Goal: Task Accomplishment & Management: Complete application form

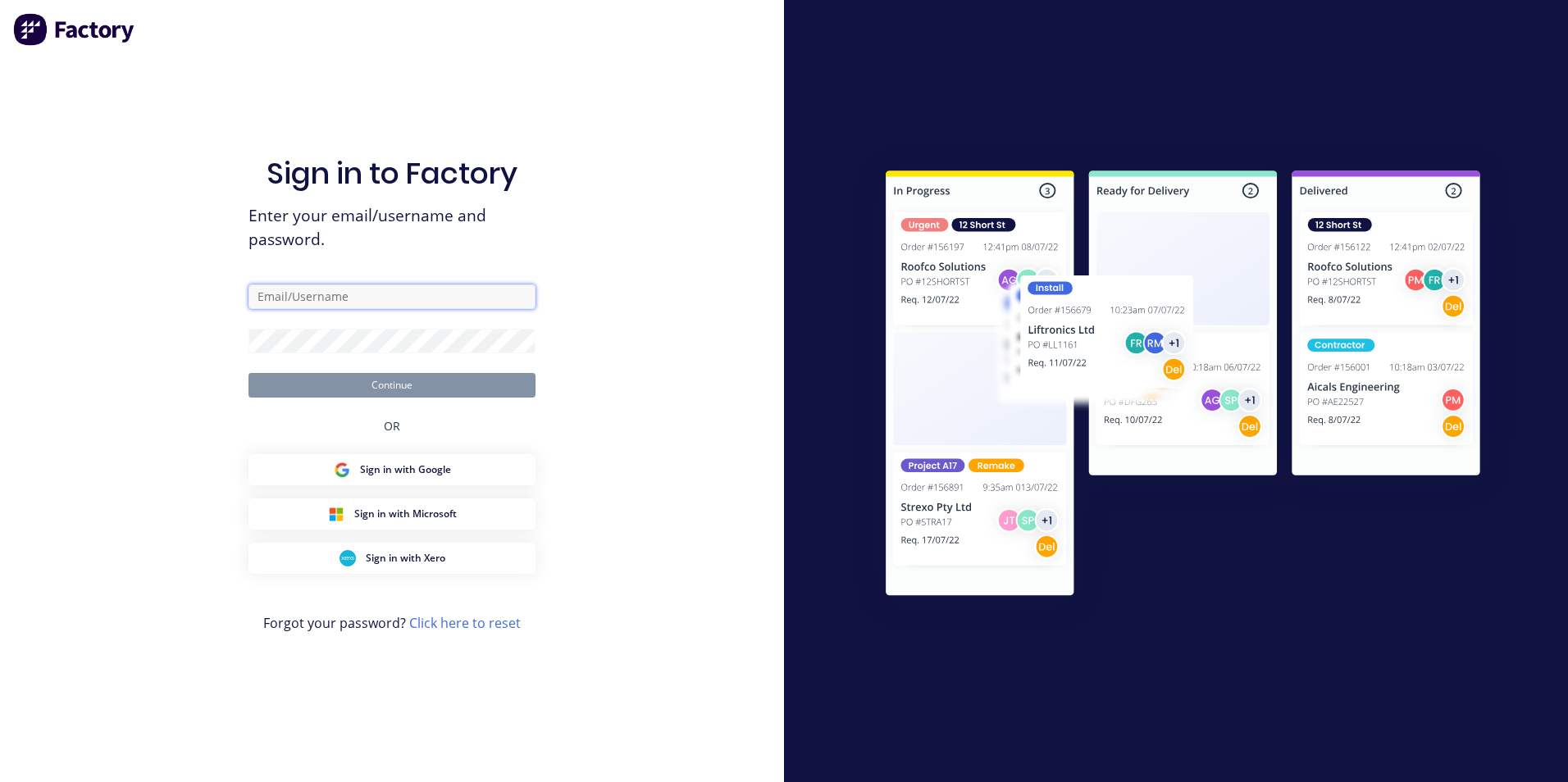
type input "[EMAIL_ADDRESS][DOMAIN_NAME]"
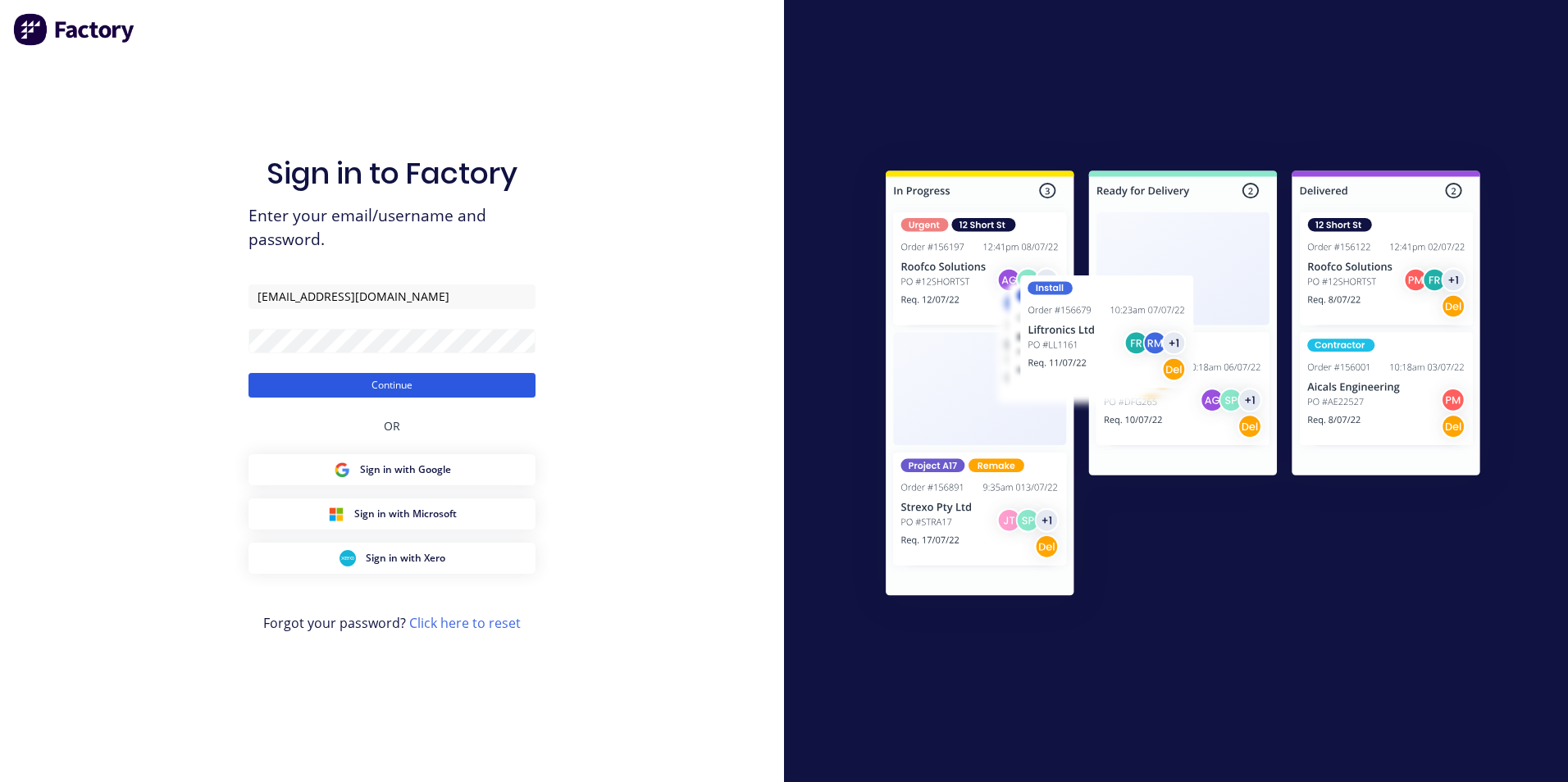
drag, startPoint x: 0, startPoint y: 0, endPoint x: 479, endPoint y: 391, distance: 618.3
click at [479, 391] on button "Continue" at bounding box center [392, 385] width 287 height 24
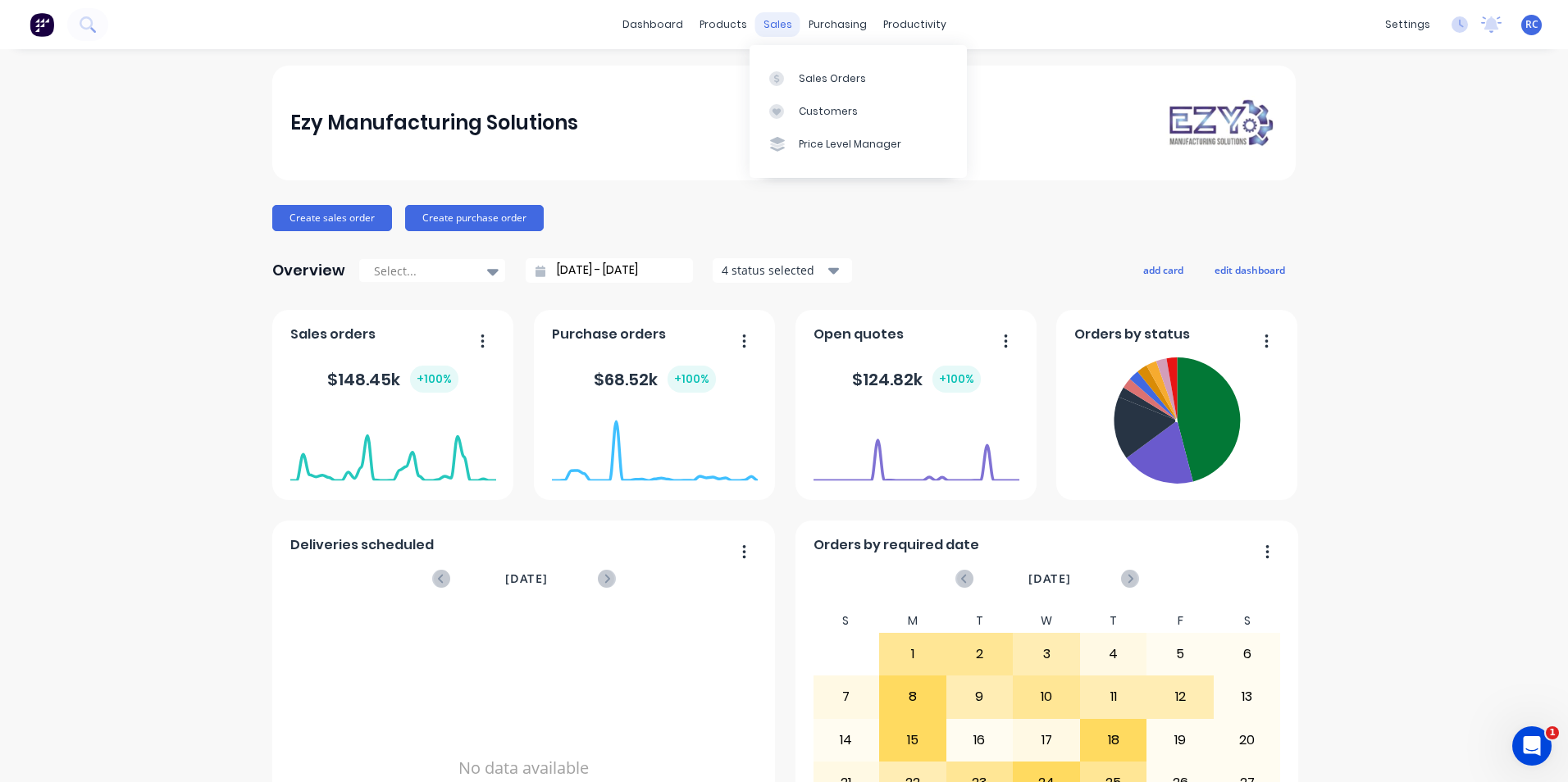
click at [767, 26] on div "sales" at bounding box center [777, 24] width 46 height 24
click at [788, 83] on div at bounding box center [781, 78] width 24 height 15
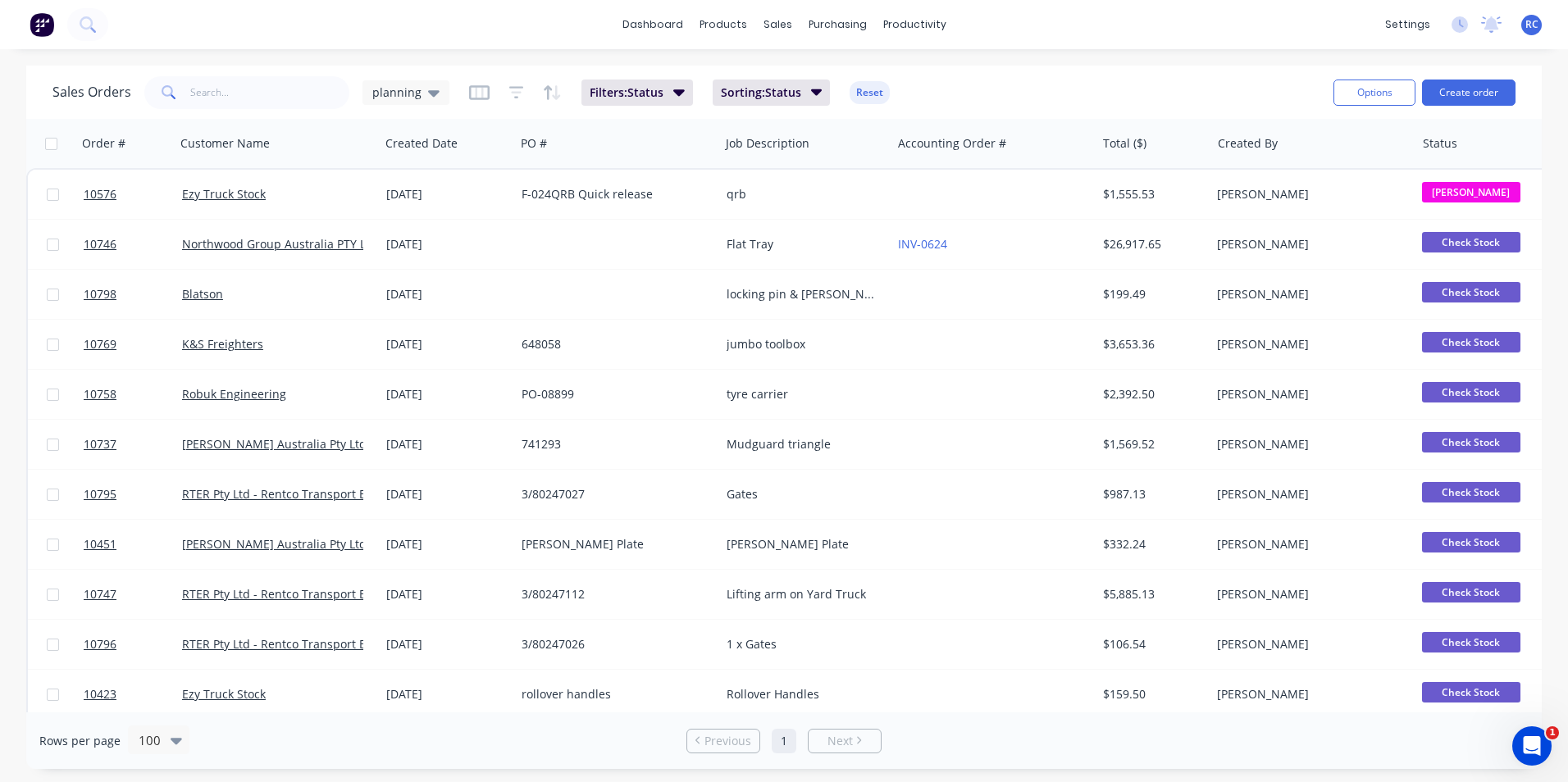
click at [1517, 96] on div "Sales Orders planning Filters: Status Sorting: Status Reset Options Create order" at bounding box center [784, 92] width 1516 height 53
click at [1498, 94] on button "Create order" at bounding box center [1468, 92] width 93 height 26
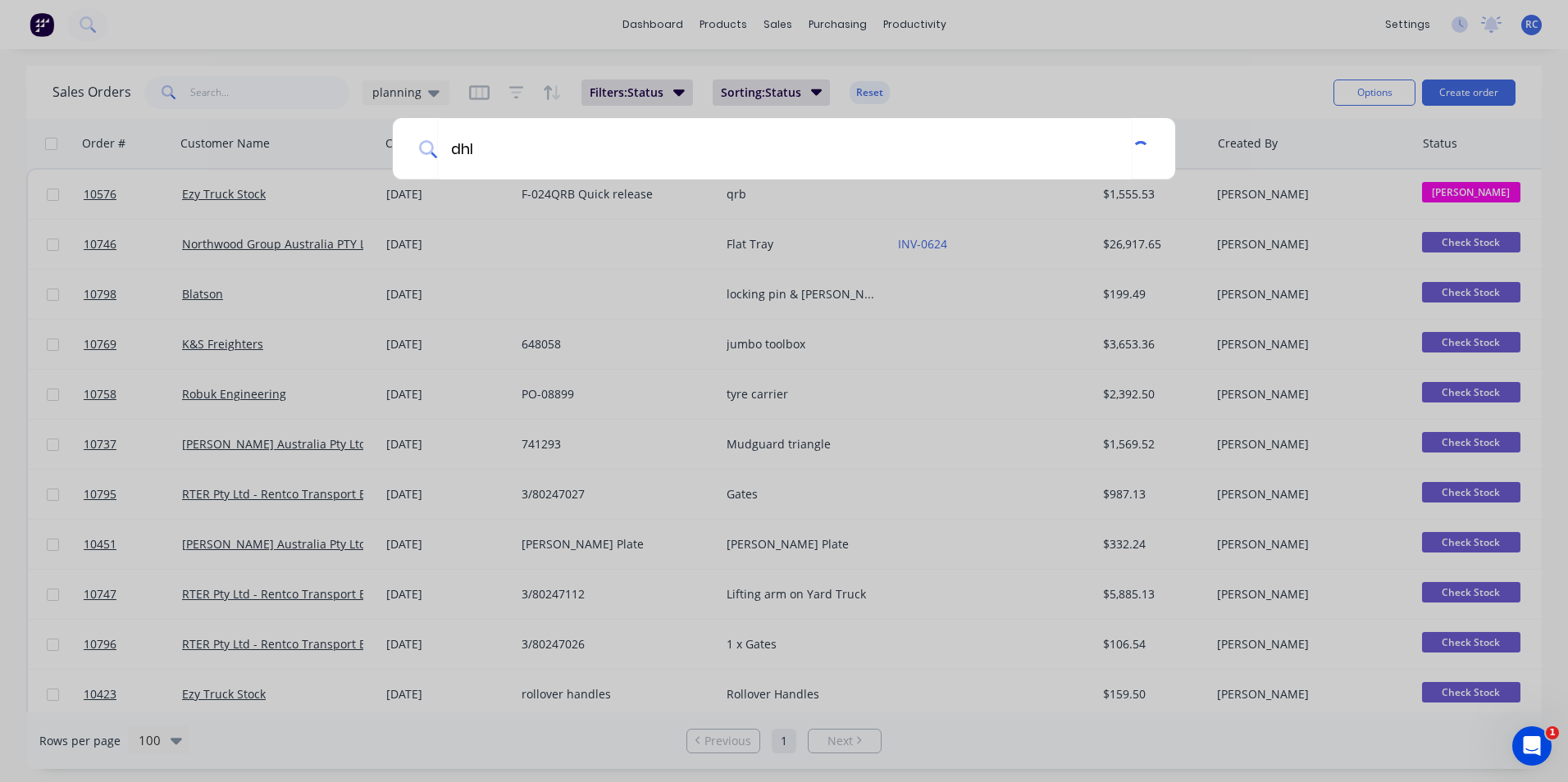
type input "dhl"
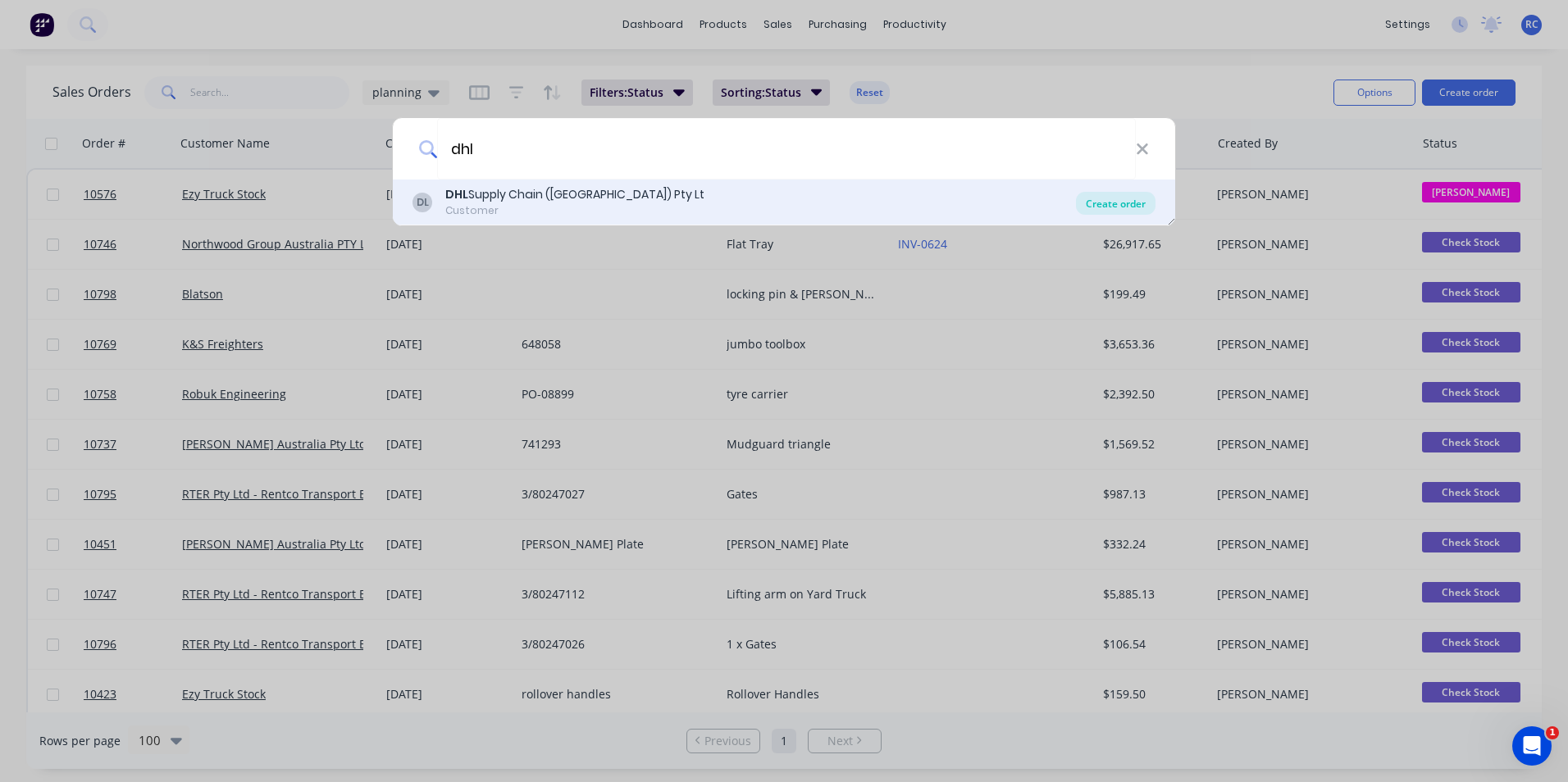
click at [1130, 206] on div "Create order" at bounding box center [1115, 203] width 79 height 23
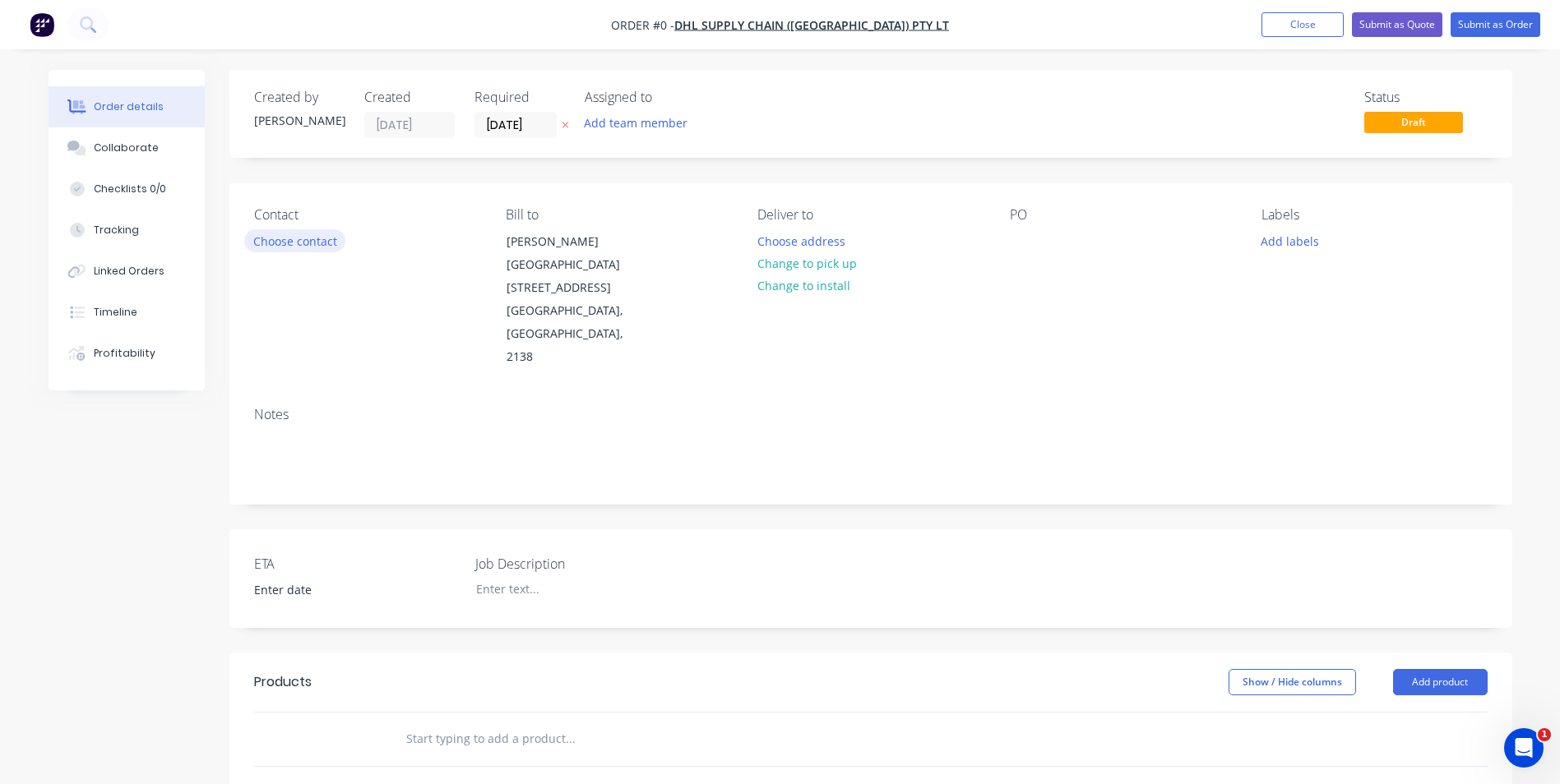
click at [319, 235] on button "Choose contact" at bounding box center [295, 240] width 101 height 22
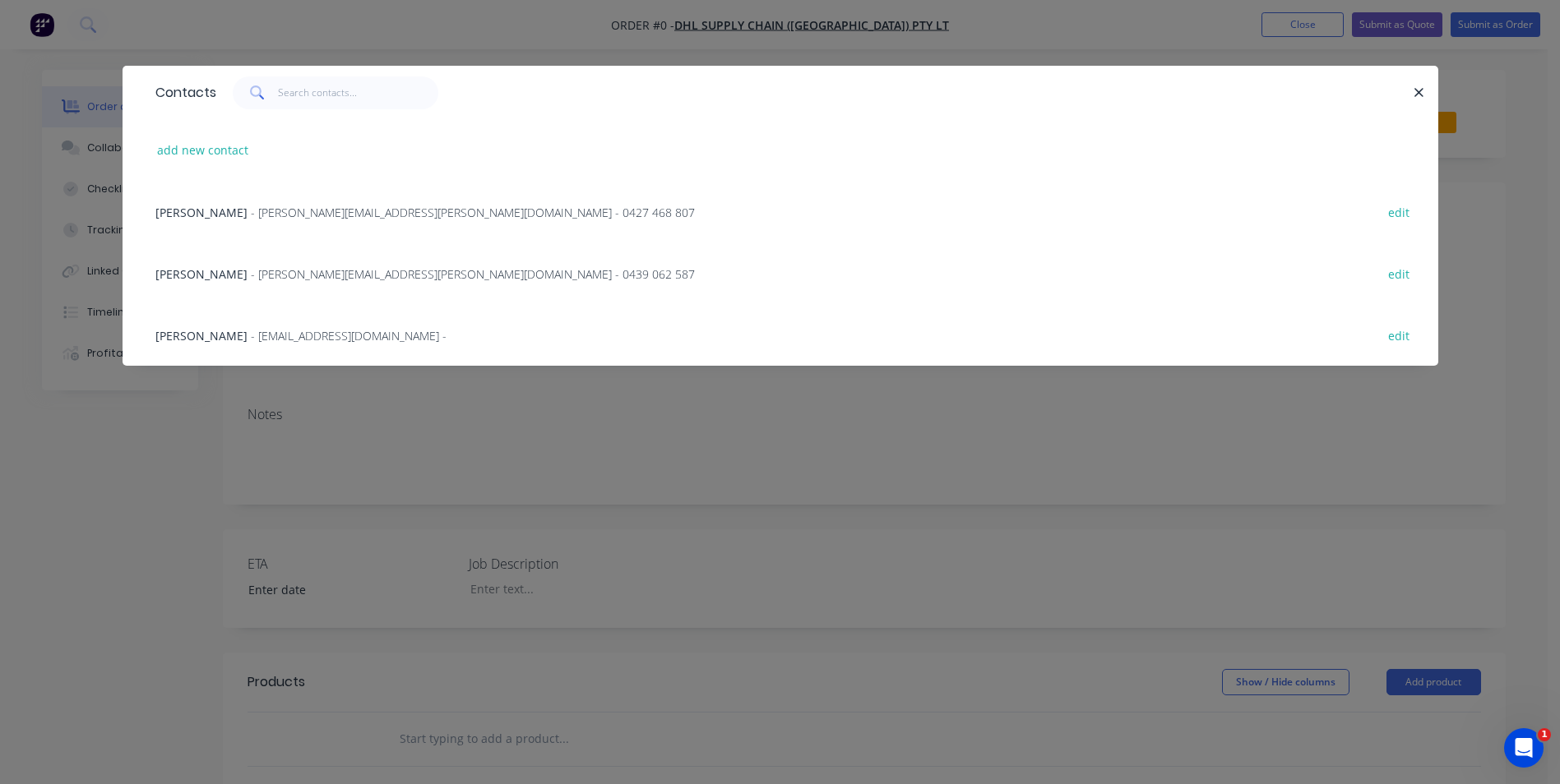
click at [251, 270] on span "- [PERSON_NAME][EMAIL_ADDRESS][PERSON_NAME][DOMAIN_NAME] - 0439 062 587" at bounding box center [472, 274] width 444 height 16
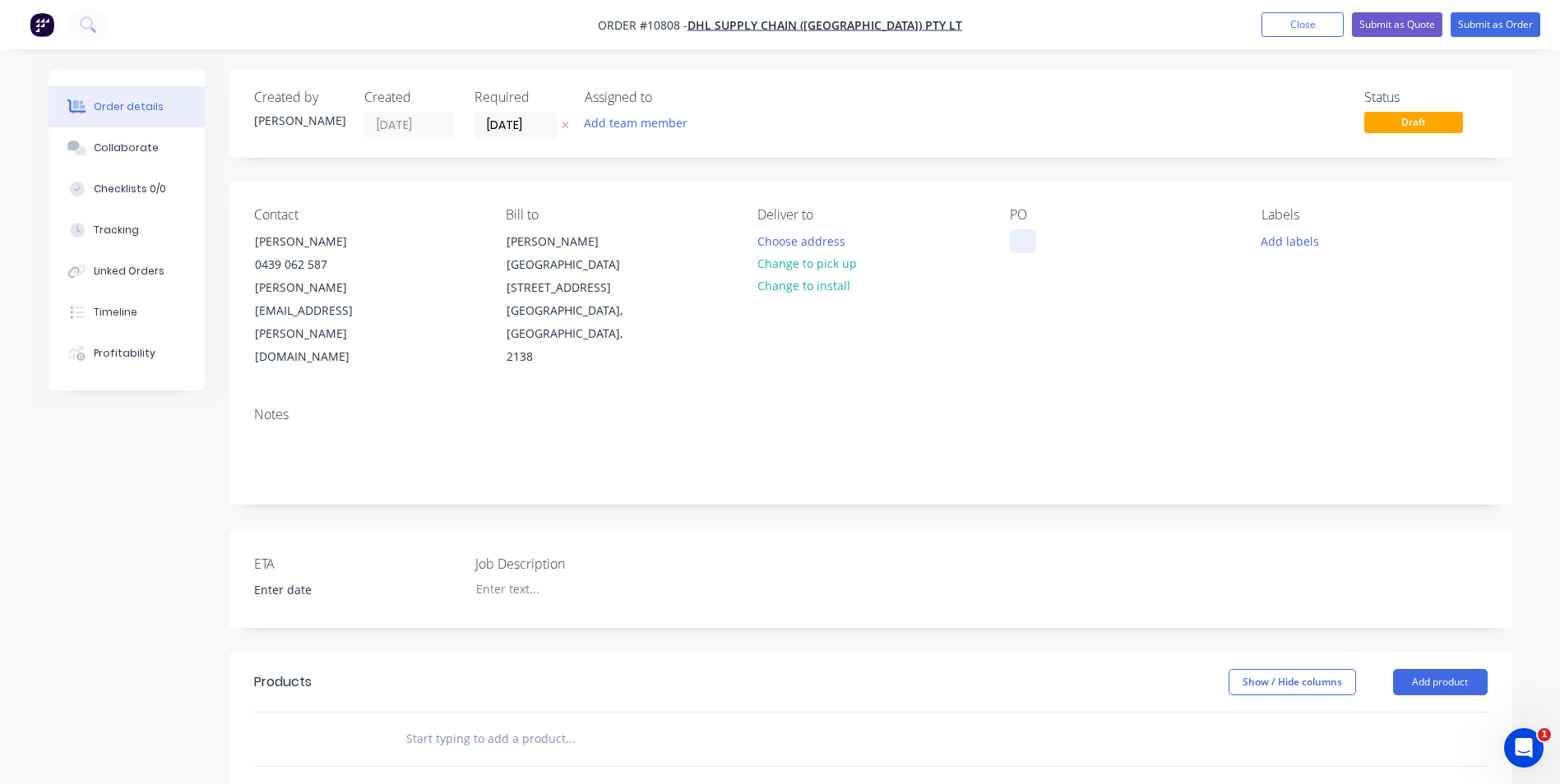
click at [1021, 235] on div at bounding box center [1023, 241] width 26 height 24
click at [478, 723] on input "text" at bounding box center [570, 739] width 329 height 33
drag, startPoint x: 478, startPoint y: 683, endPoint x: 383, endPoint y: 679, distance: 95.1
click at [384, 713] on div "Repair Latch Add Repair Latch to order No results found" at bounding box center [870, 739] width 1233 height 53
type input "template"
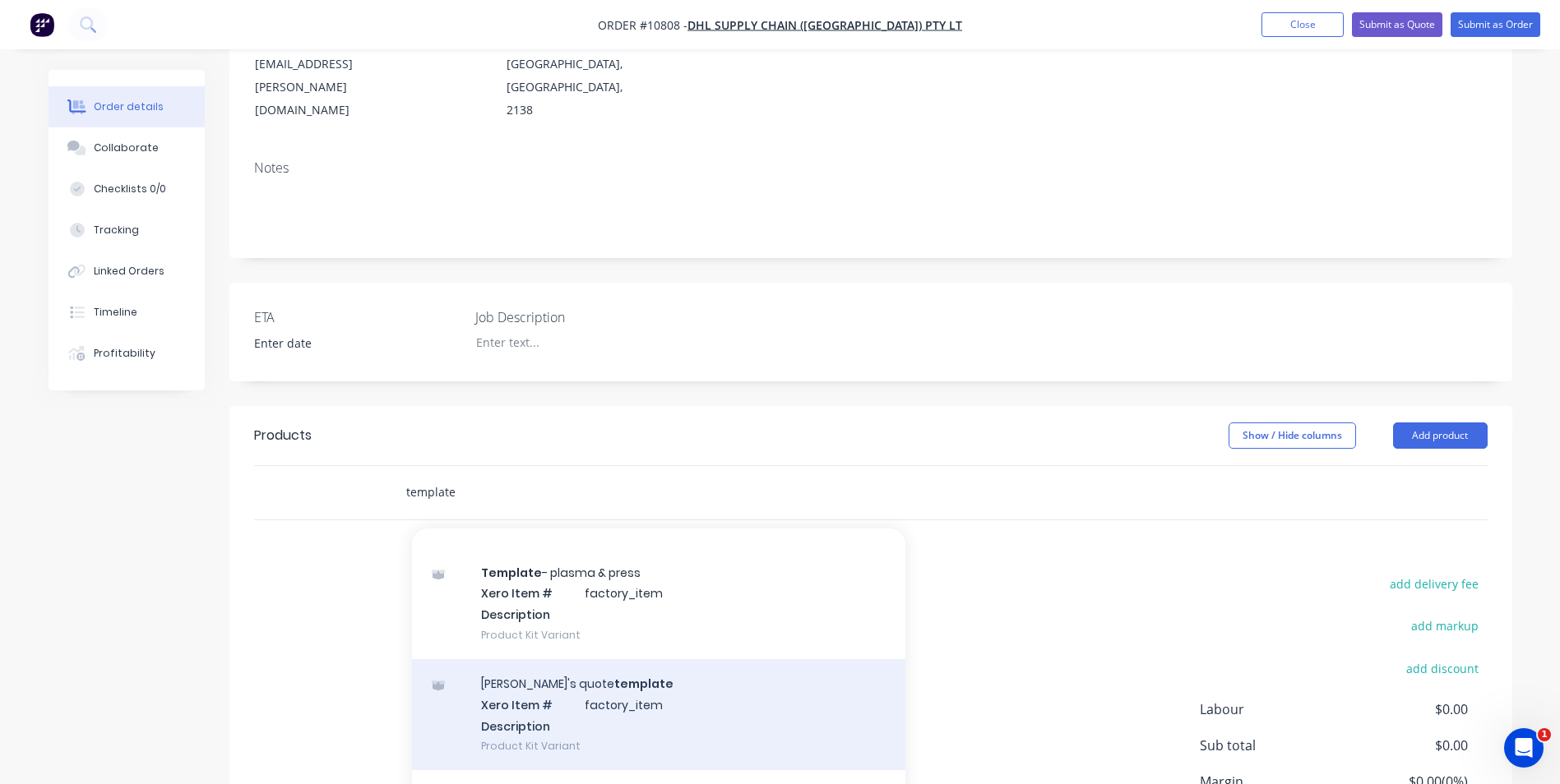
scroll to position [328, 0]
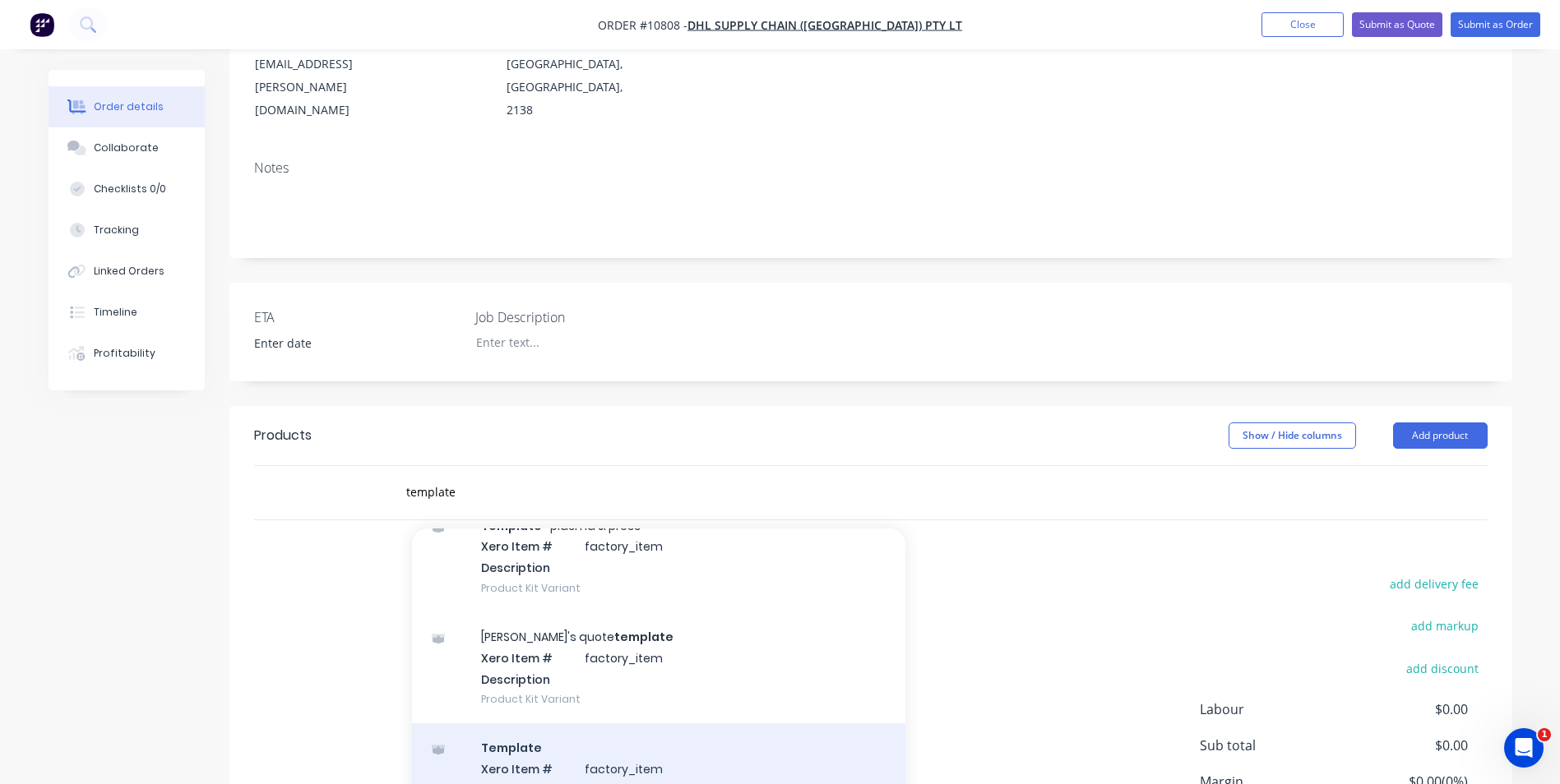
click at [560, 733] on div "Template Xero Item # factory_item Description Product Kit Variant" at bounding box center [659, 779] width 494 height 111
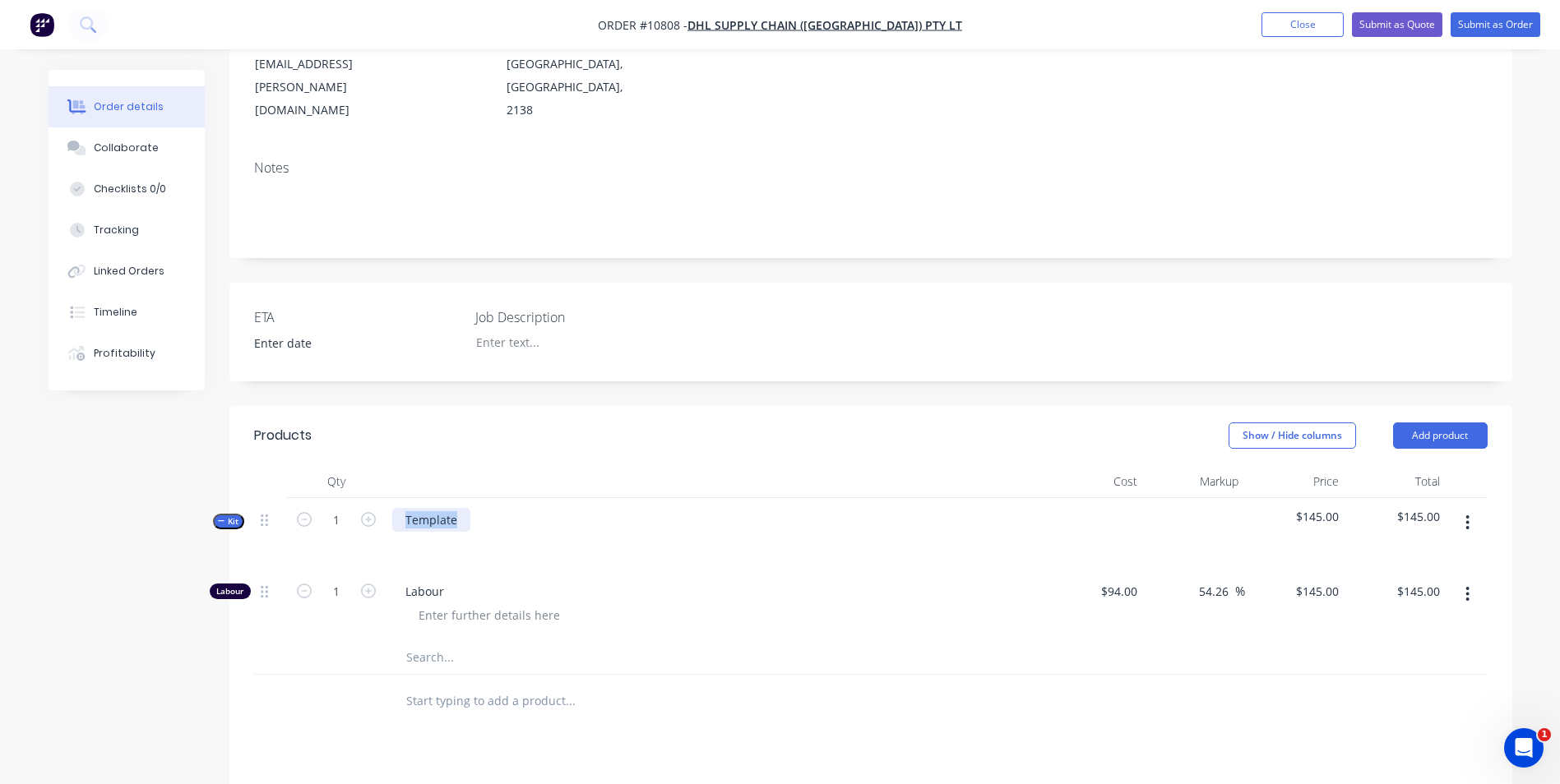
drag, startPoint x: 460, startPoint y: 469, endPoint x: 358, endPoint y: 473, distance: 102.1
click at [358, 498] on div "Kit 1 Template $145.00 $145.00" at bounding box center [870, 534] width 1233 height 72
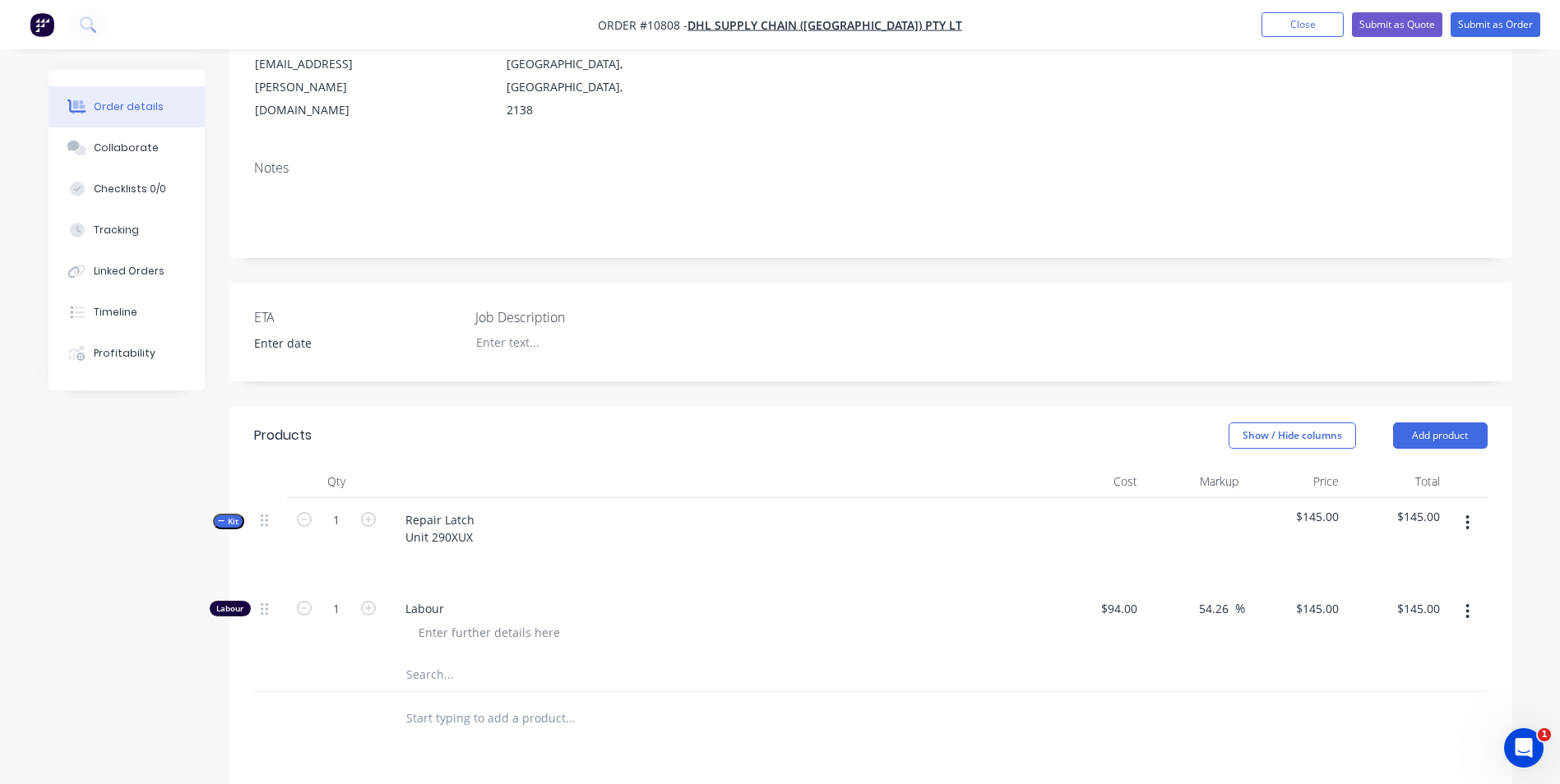
click at [719, 498] on div "Repair Latch Unit 290XUX" at bounding box center [714, 542] width 658 height 88
click at [683, 537] on div "Repair Latch Unit 290XUX" at bounding box center [714, 542] width 658 height 88
click at [434, 508] on div "Repair Latch Unit 290XUX" at bounding box center [440, 528] width 95 height 41
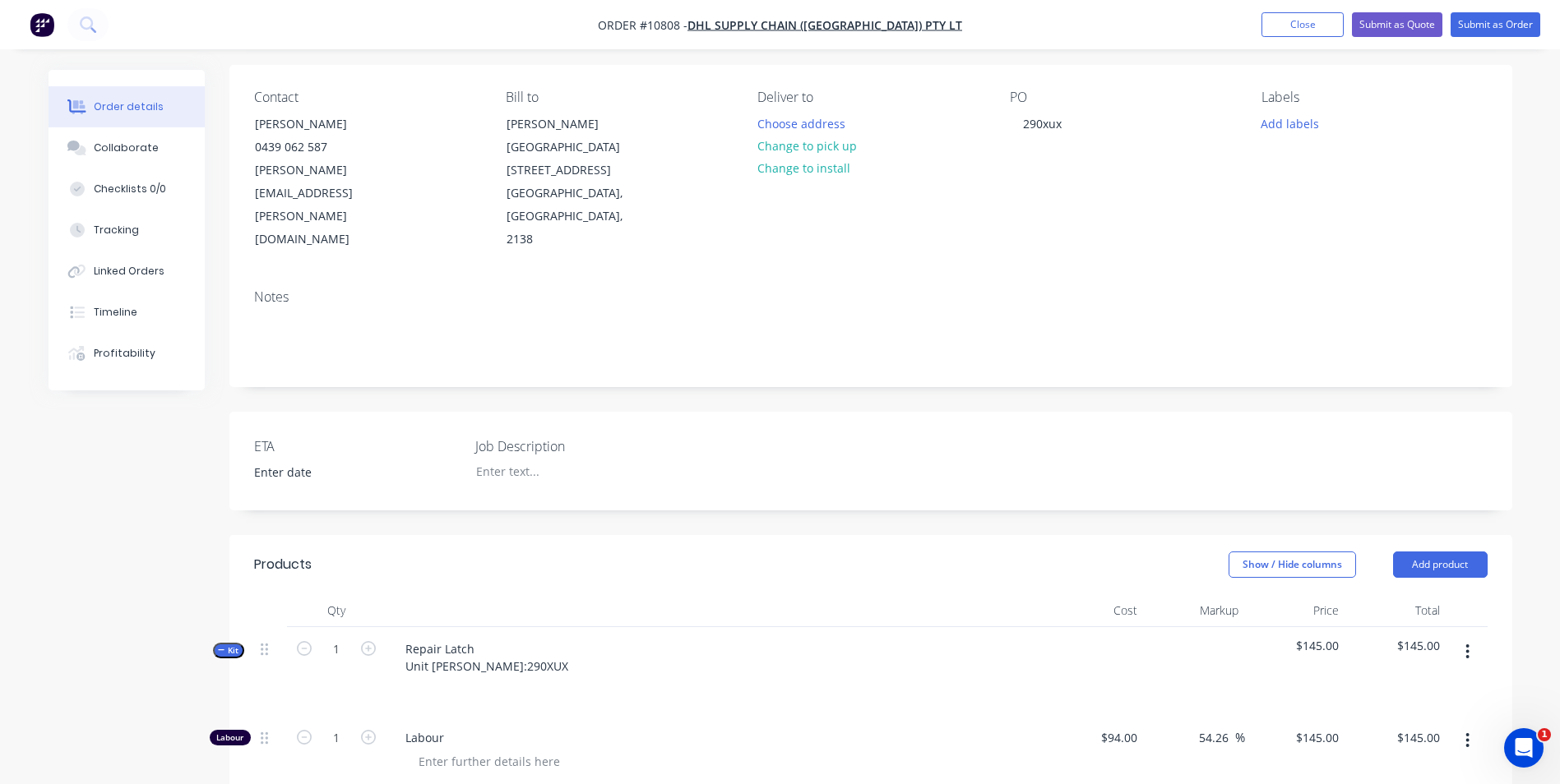
scroll to position [83, 0]
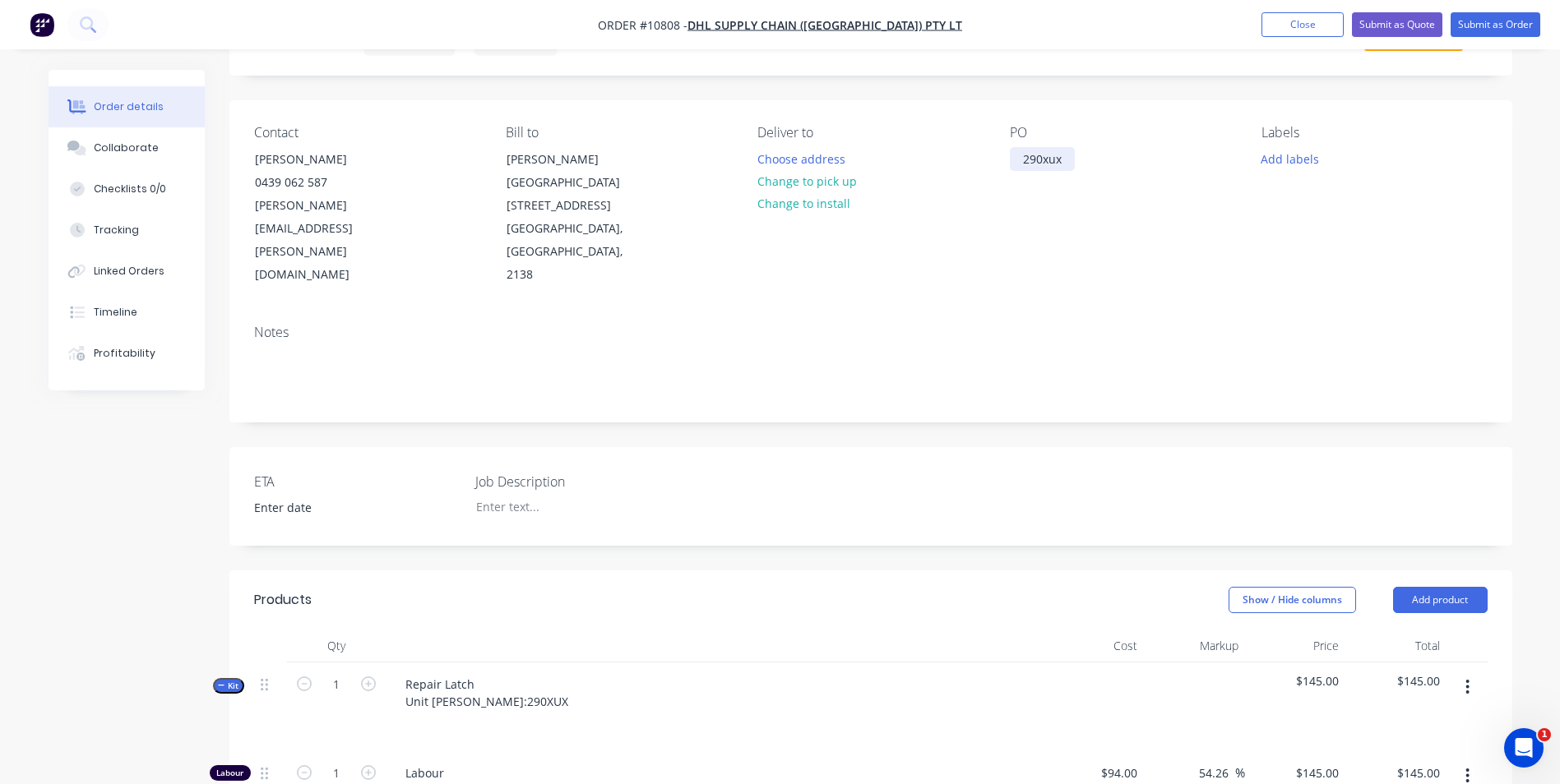
click at [1062, 162] on div "290xux" at bounding box center [1042, 158] width 65 height 24
click at [1022, 179] on div "290XUX AL607" at bounding box center [1043, 167] width 67 height 41
click at [429, 672] on div "Repair Latch Unit [PERSON_NAME]:290XUX" at bounding box center [487, 693] width 190 height 41
click at [592, 765] on span "Labour" at bounding box center [721, 773] width 632 height 17
click at [1510, 25] on button "Submit as Order" at bounding box center [1496, 24] width 89 height 24
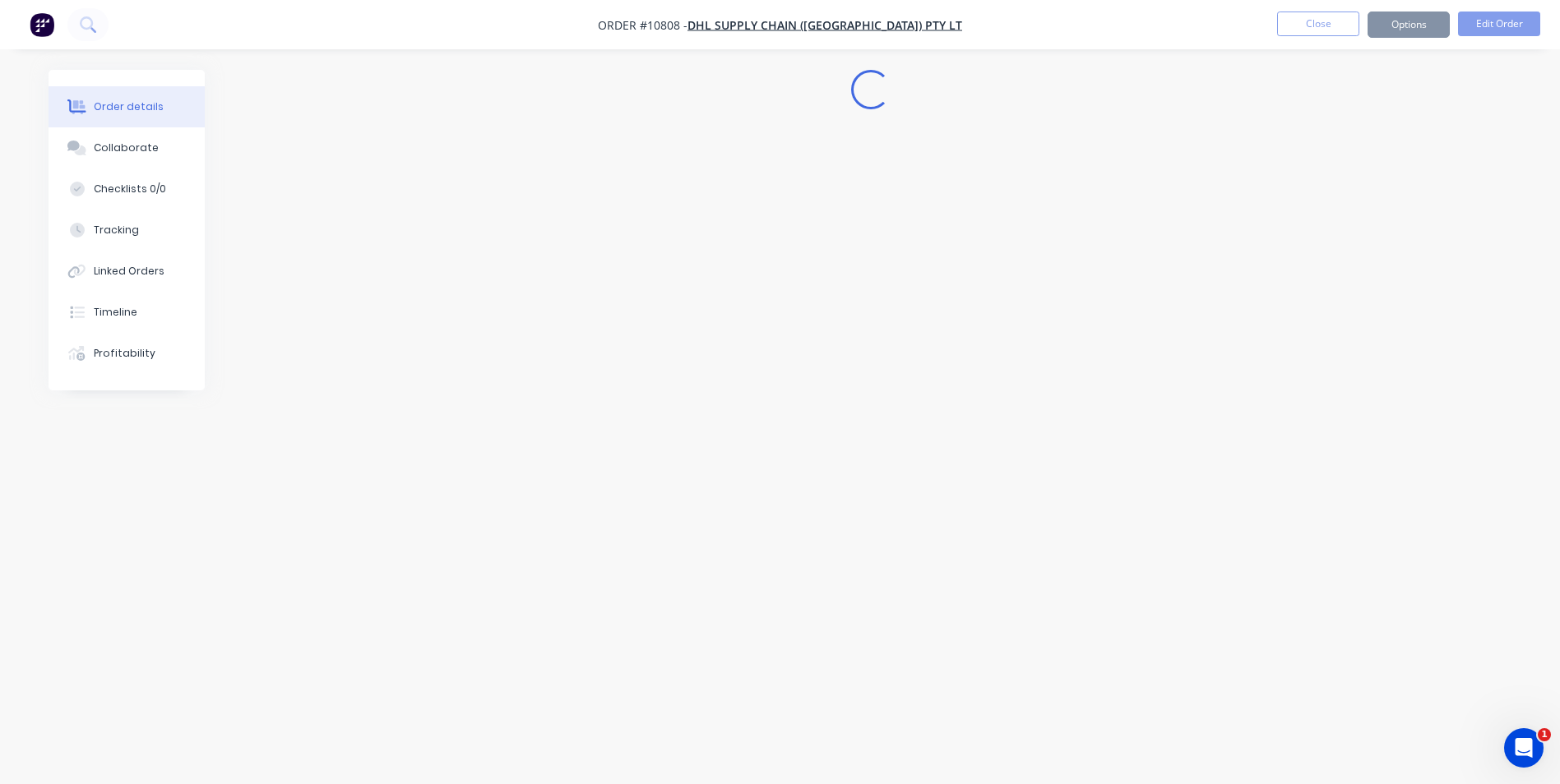
scroll to position [0, 0]
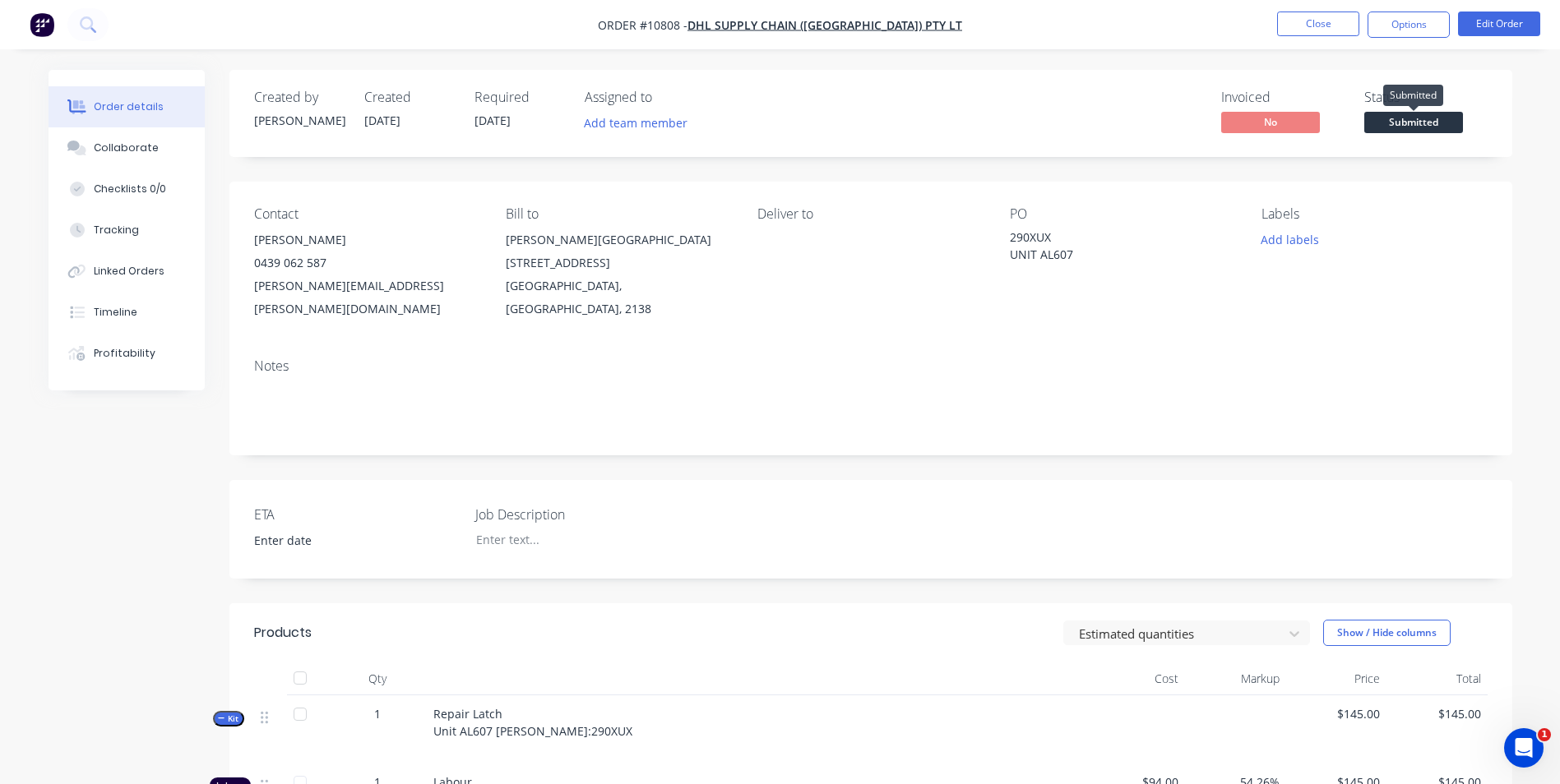
click at [1413, 123] on span "Submitted" at bounding box center [1414, 121] width 99 height 20
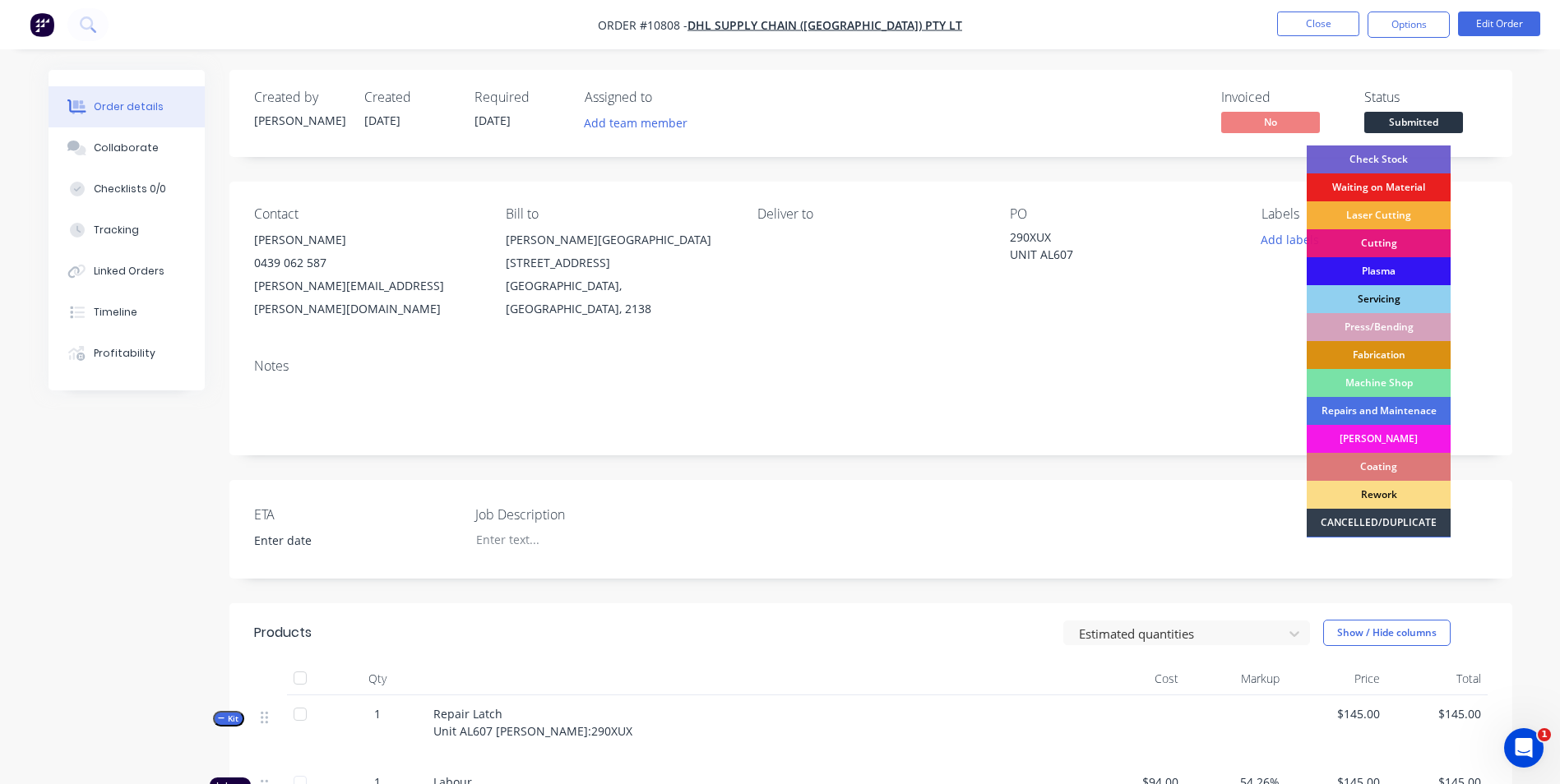
click at [1404, 290] on div "Servicing" at bounding box center [1379, 299] width 144 height 28
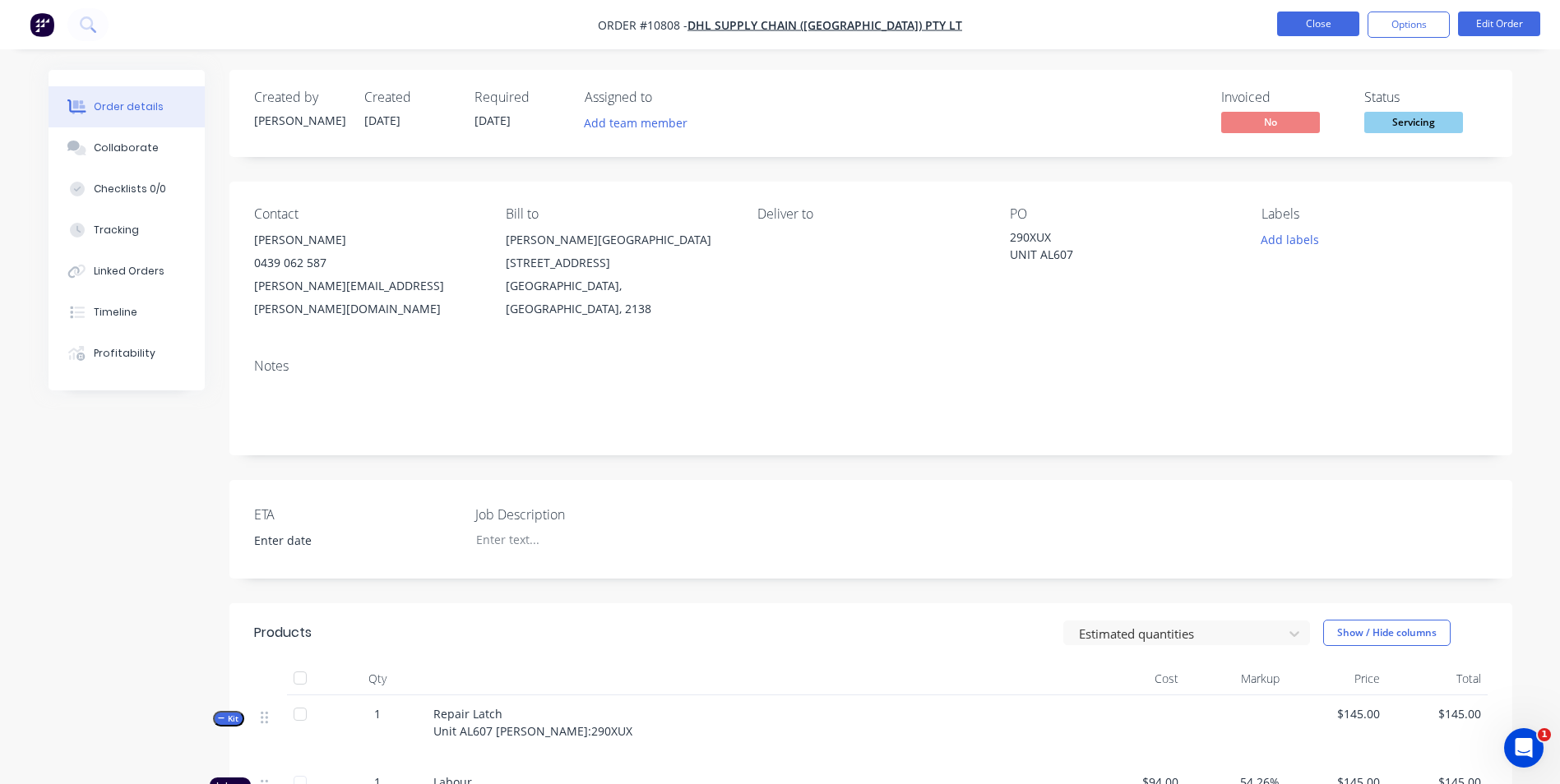
click at [1324, 14] on button "Close" at bounding box center [1318, 23] width 83 height 24
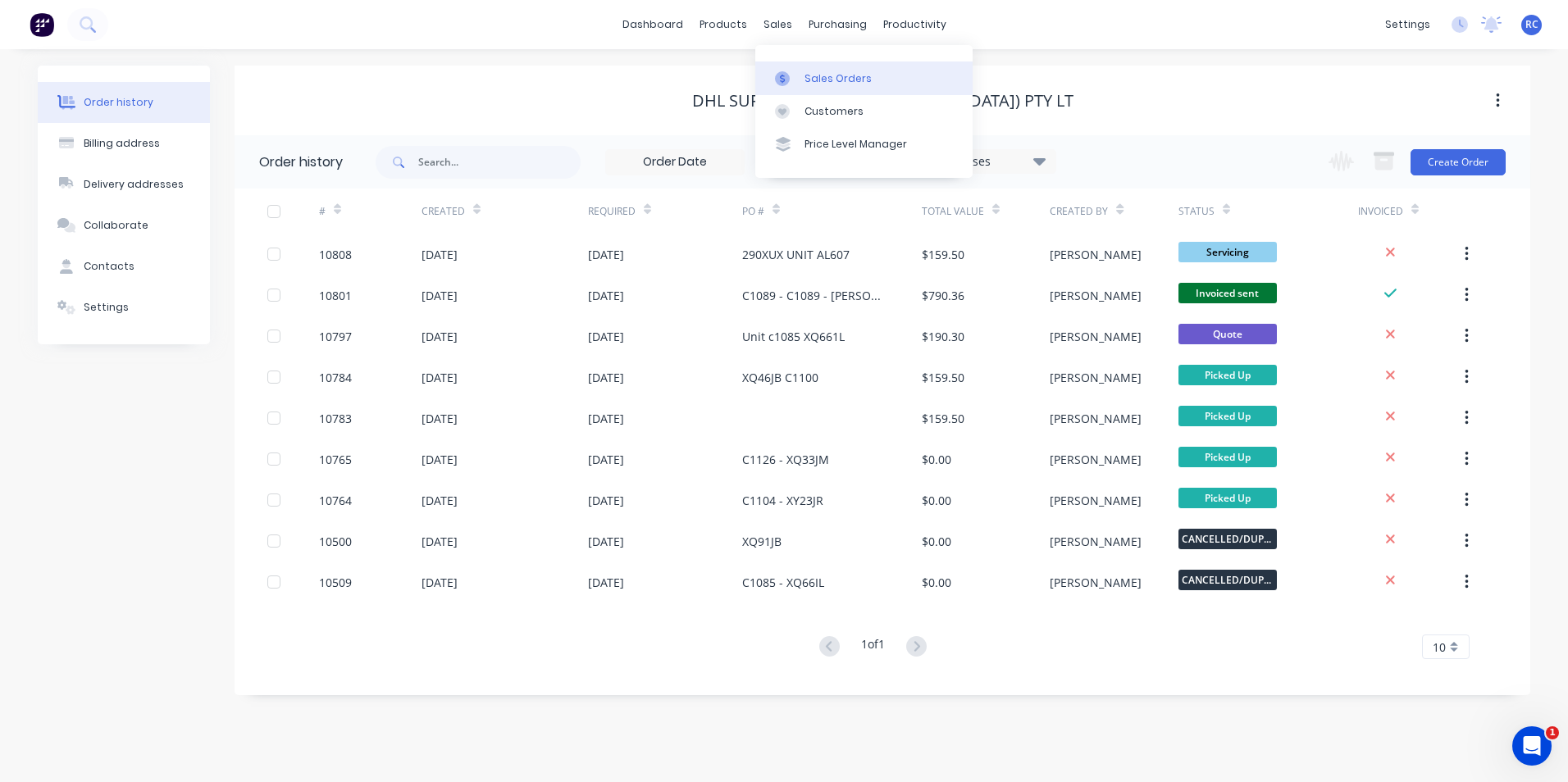
click at [799, 72] on link "Sales Orders" at bounding box center [863, 78] width 217 height 33
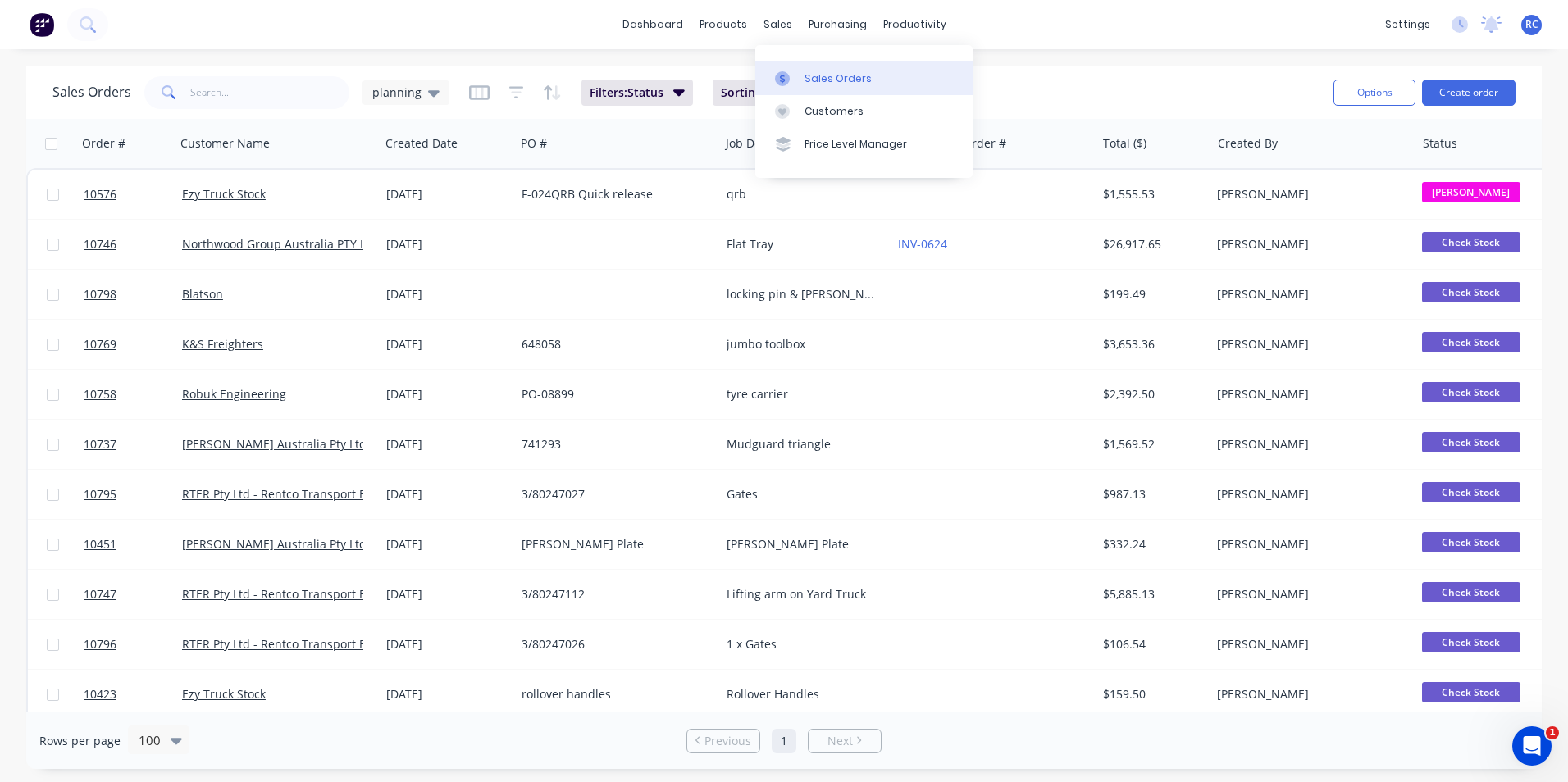
click at [814, 72] on div "Sales Orders" at bounding box center [837, 78] width 67 height 15
click at [1501, 87] on button "Create order" at bounding box center [1468, 92] width 93 height 26
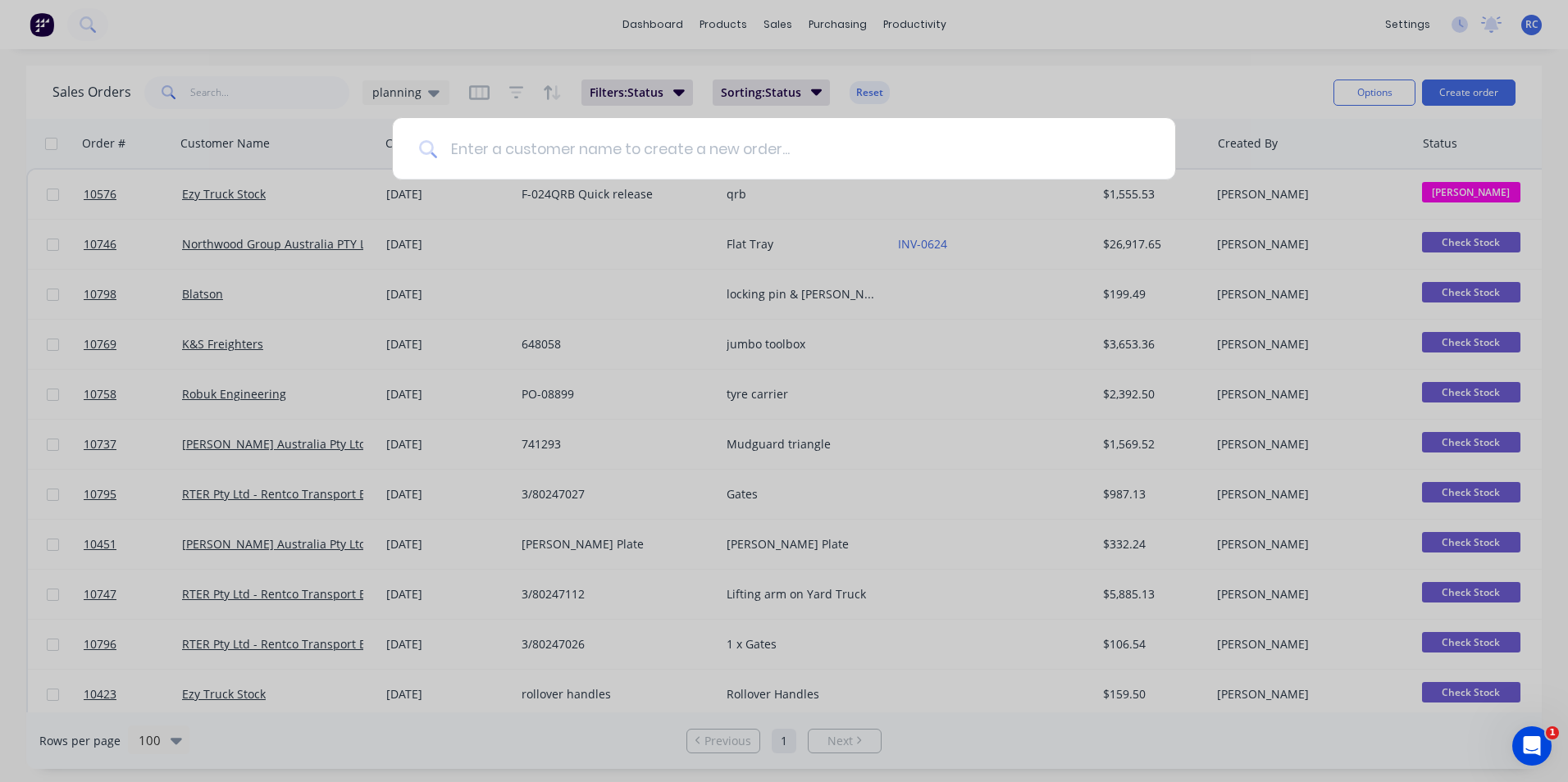
click at [477, 139] on input at bounding box center [793, 148] width 711 height 61
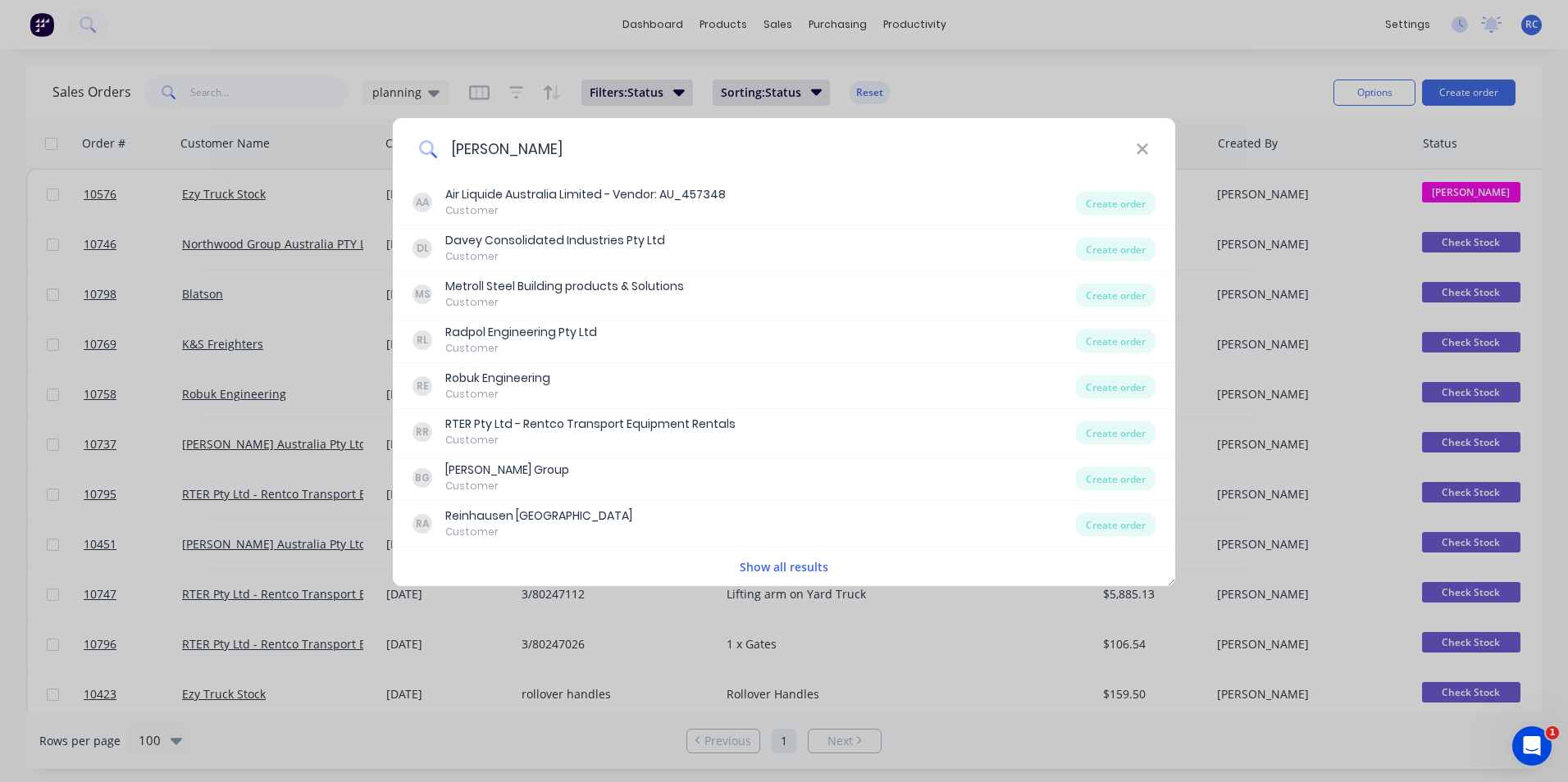
type input "[PERSON_NAME]"
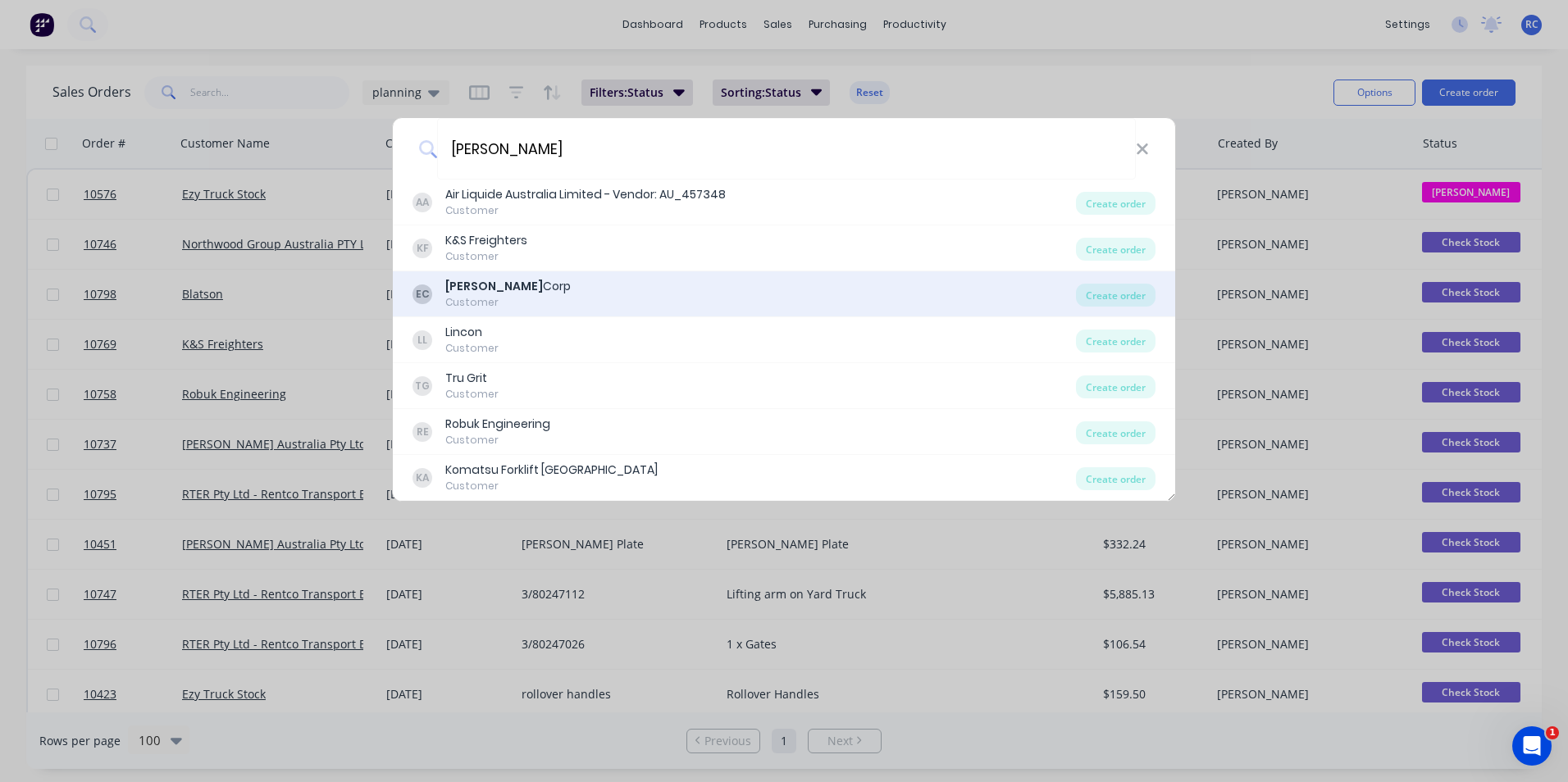
click at [474, 312] on div "EC Eli Corp Customer Create order" at bounding box center [783, 294] width 782 height 46
click at [477, 296] on div "Customer" at bounding box center [507, 302] width 125 height 15
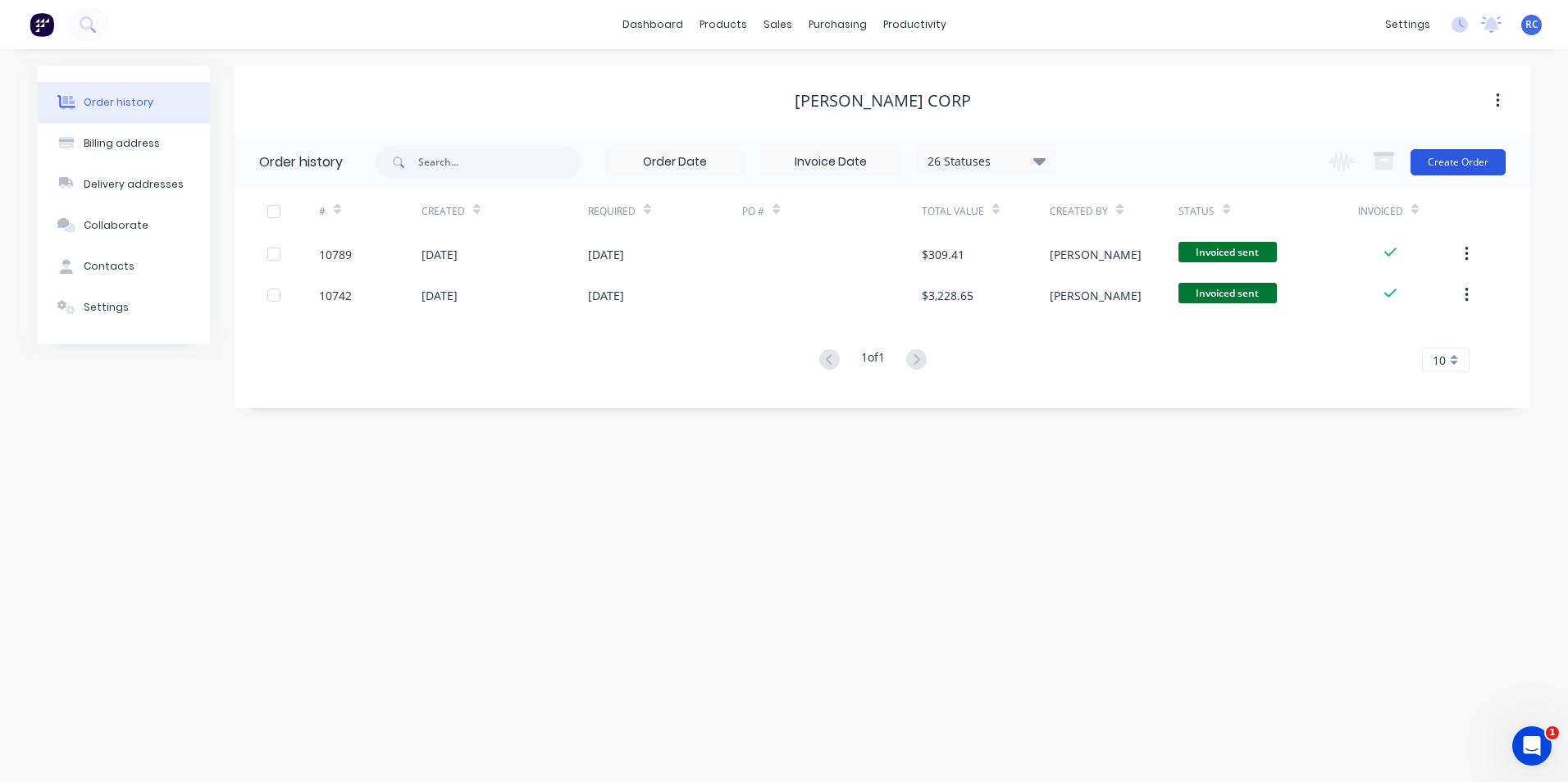
click at [1452, 164] on button "Create Order" at bounding box center [1458, 162] width 95 height 26
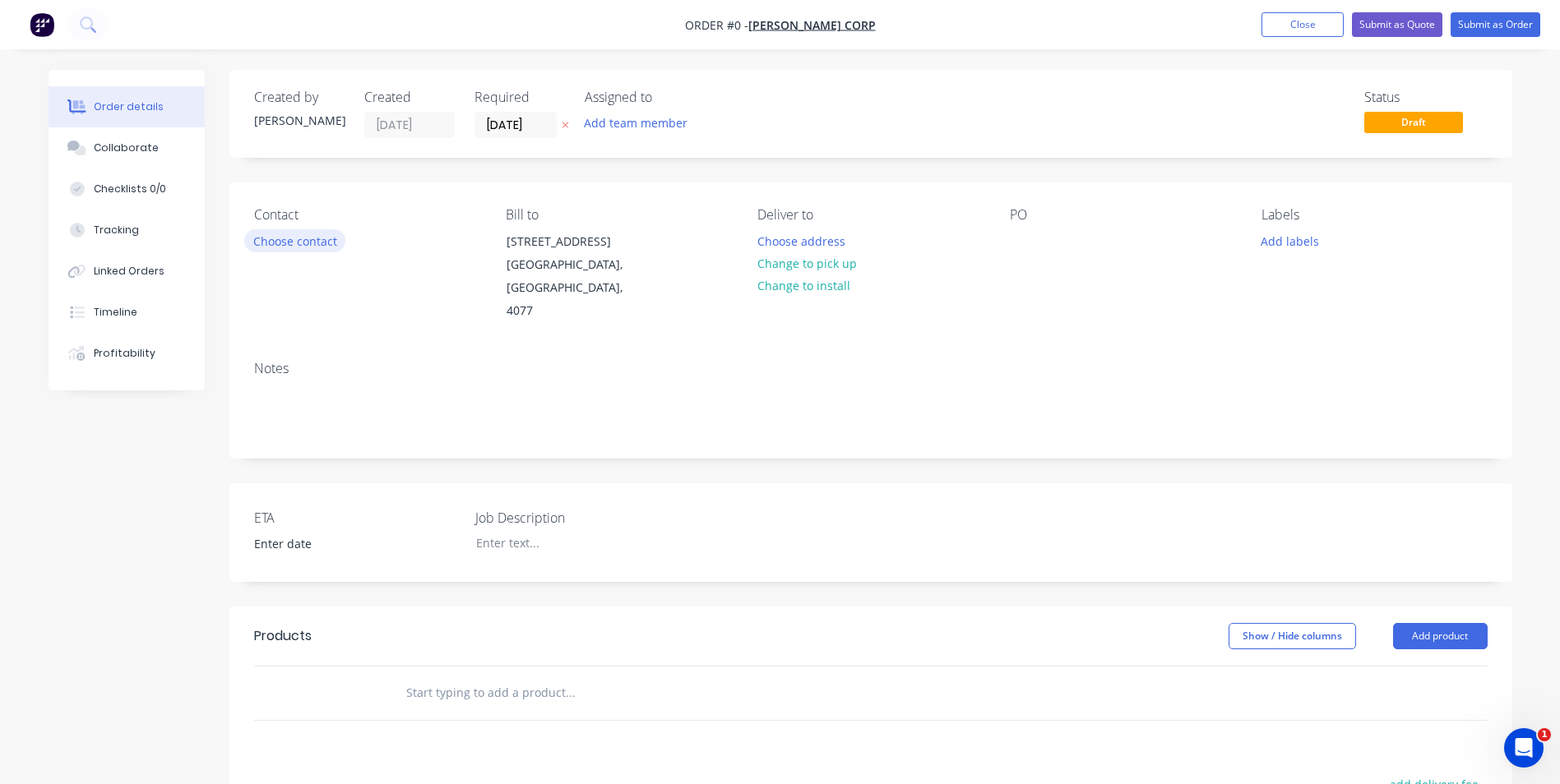
click at [302, 244] on button "Choose contact" at bounding box center [295, 240] width 101 height 22
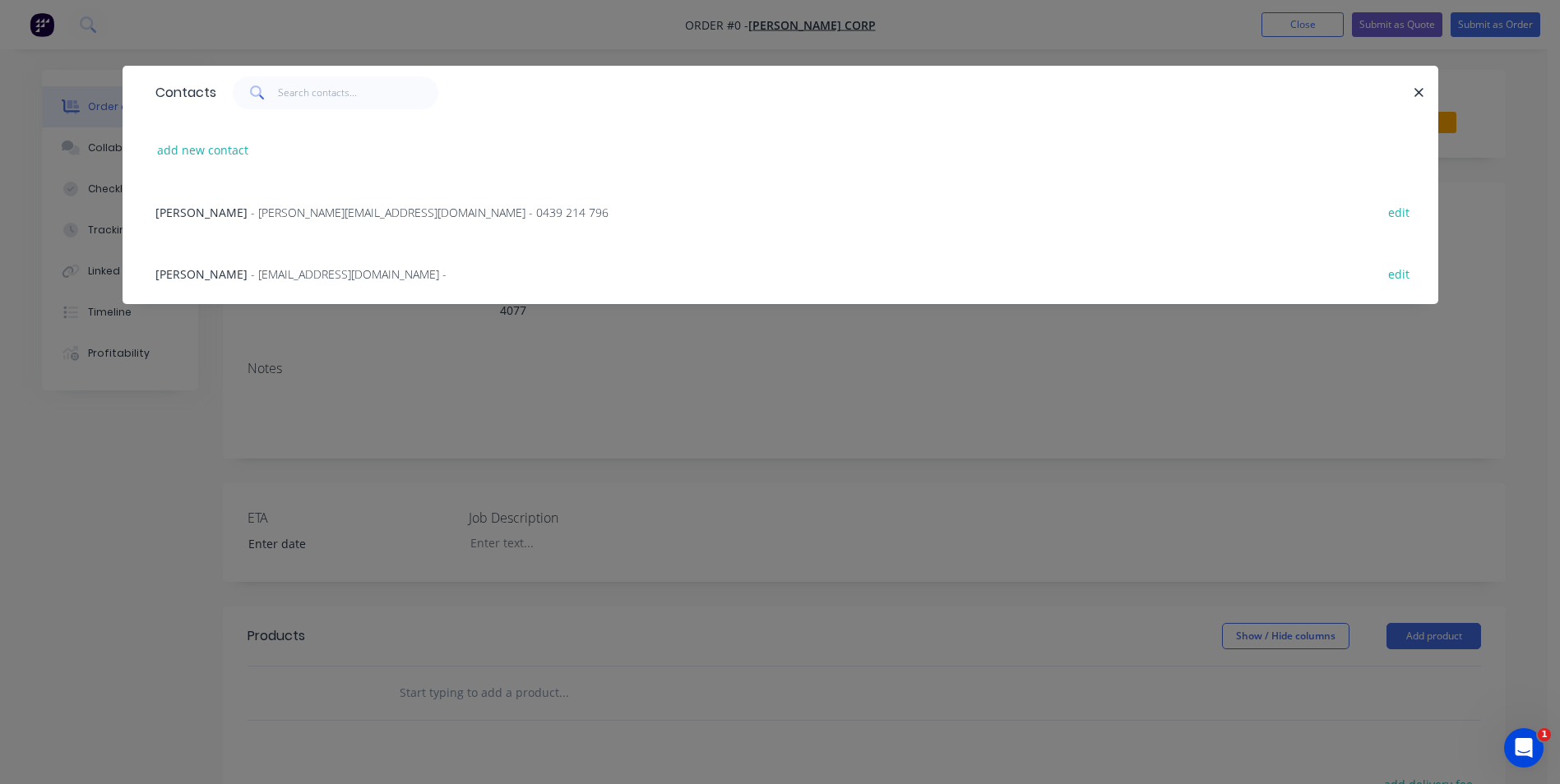
click at [253, 214] on span "- [PERSON_NAME][EMAIL_ADDRESS][DOMAIN_NAME] - 0439 214 796" at bounding box center [430, 213] width 358 height 16
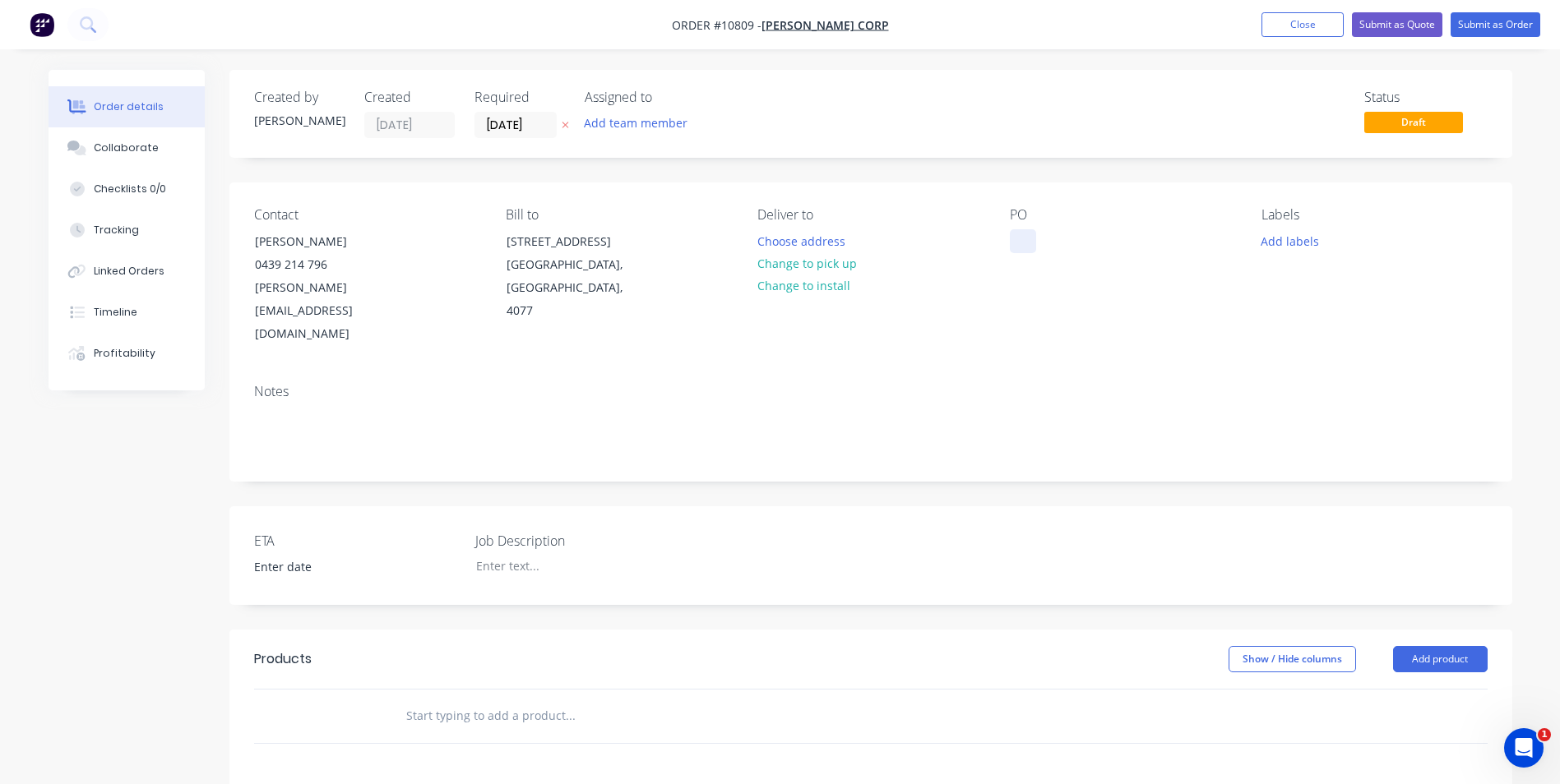
click at [1023, 234] on div at bounding box center [1023, 241] width 26 height 24
click at [468, 699] on input "text" at bounding box center [570, 716] width 329 height 33
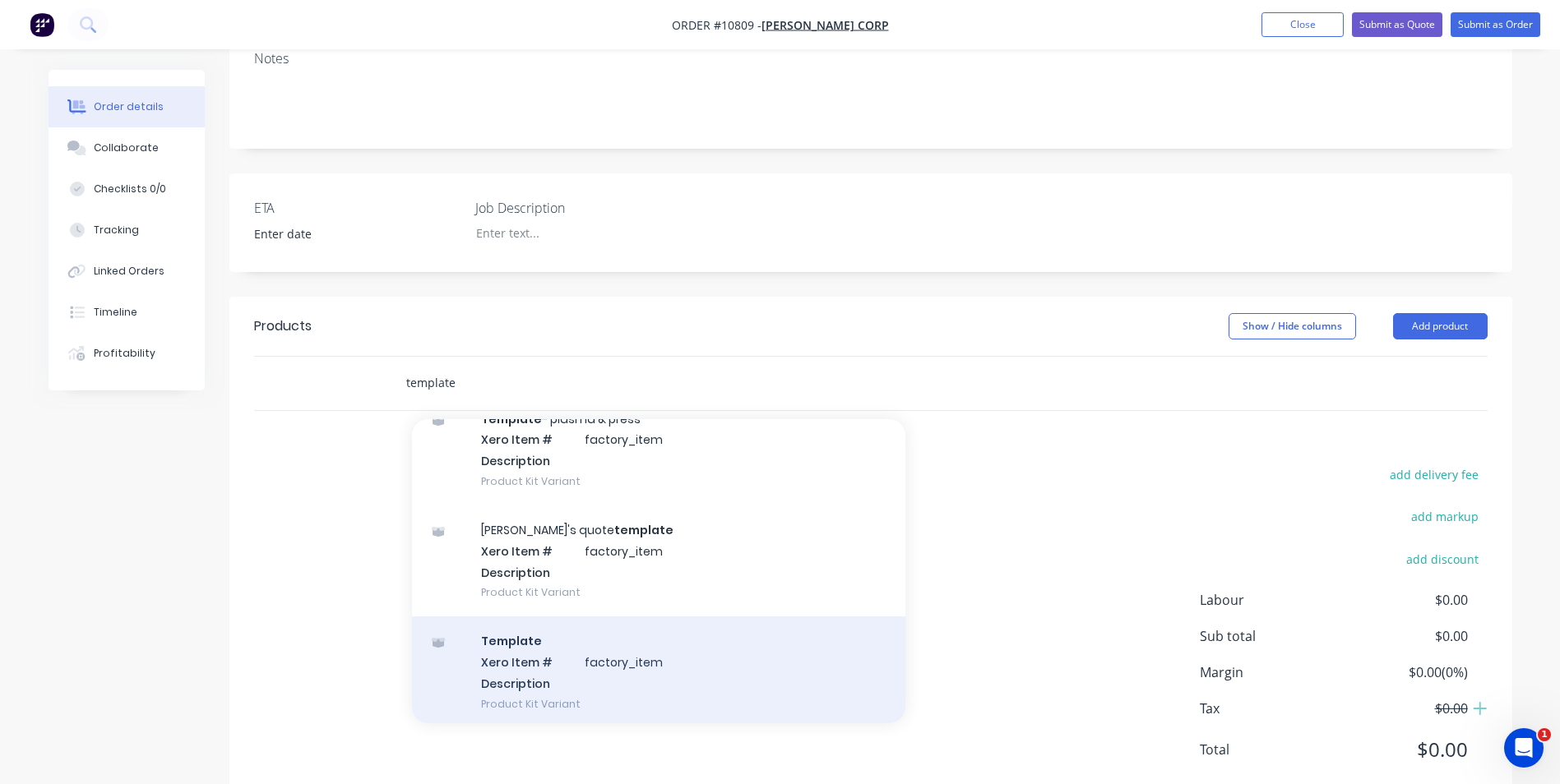
scroll to position [331, 0]
type input "template"
click at [538, 612] on div "Template Xero Item # factory_item Description Product Kit Variant" at bounding box center [659, 667] width 494 height 111
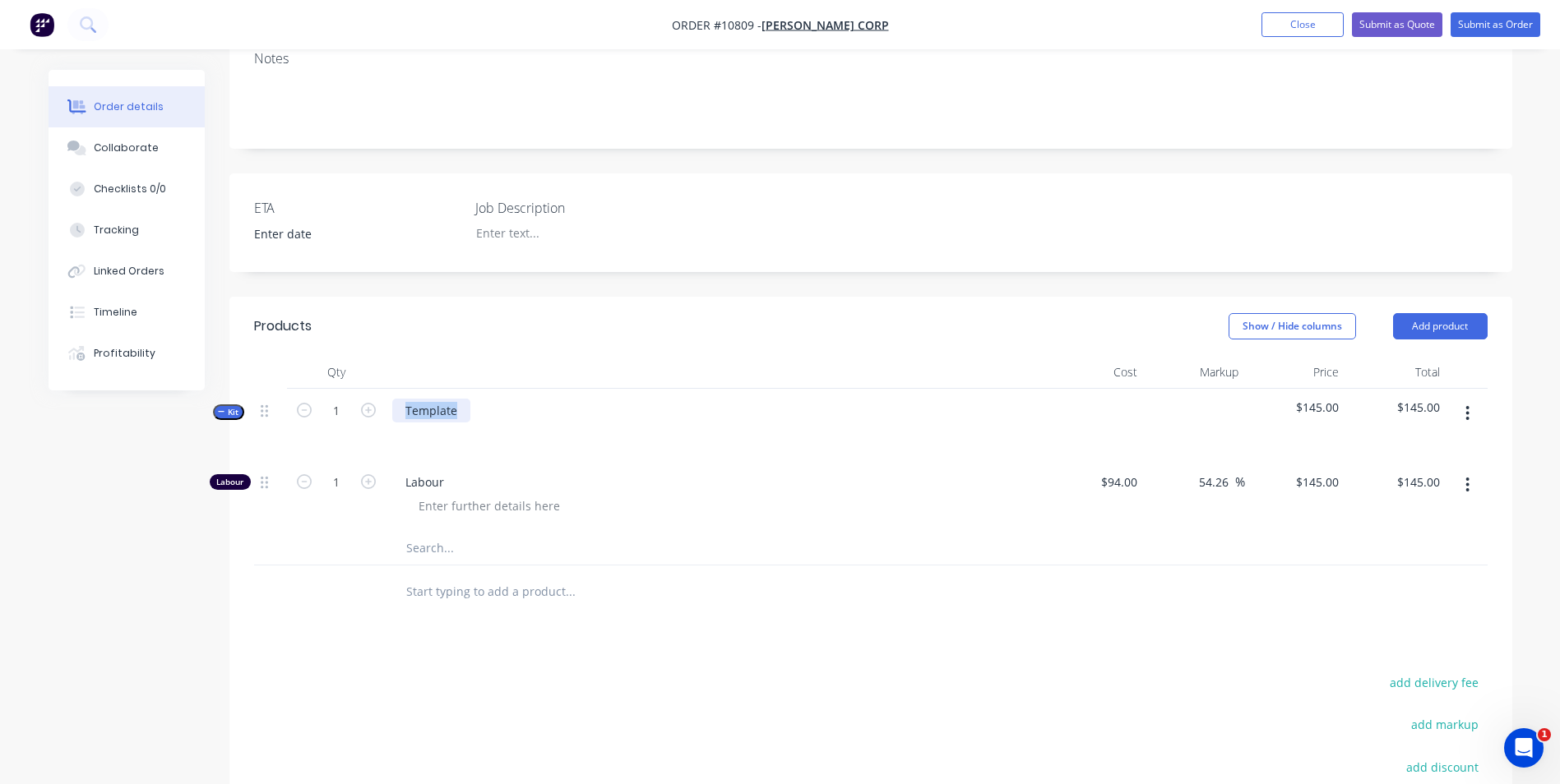
drag, startPoint x: 466, startPoint y: 360, endPoint x: 399, endPoint y: 366, distance: 67.3
click at [399, 389] on div "Template" at bounding box center [714, 425] width 658 height 72
click at [469, 398] on div "Kick Plates" at bounding box center [434, 410] width 85 height 24
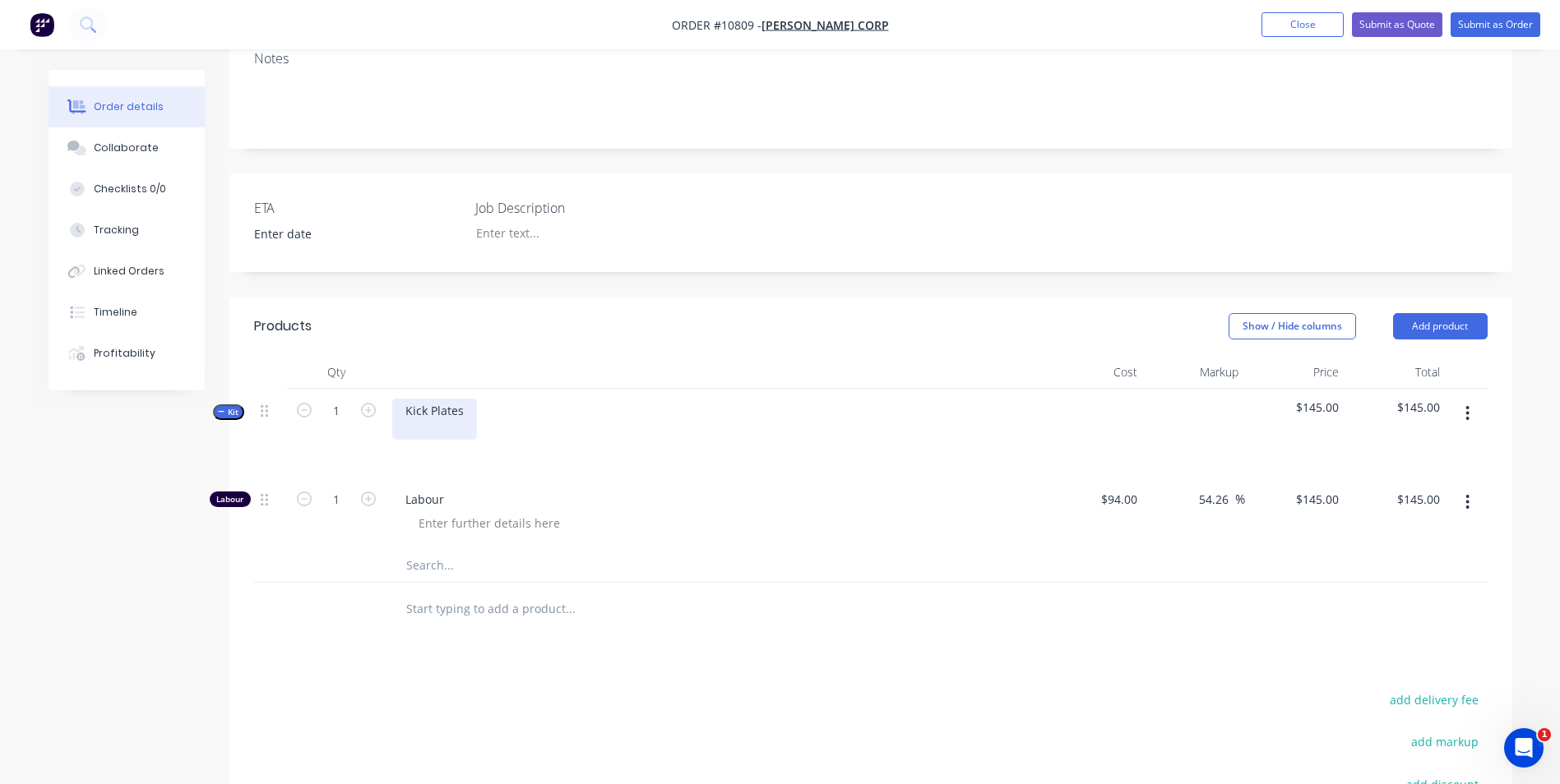
drag, startPoint x: 412, startPoint y: 380, endPoint x: 444, endPoint y: 391, distance: 33.8
click at [412, 398] on div "Kick Plates" at bounding box center [434, 419] width 85 height 41
click at [164, 157] on button "Collaborate" at bounding box center [126, 148] width 156 height 41
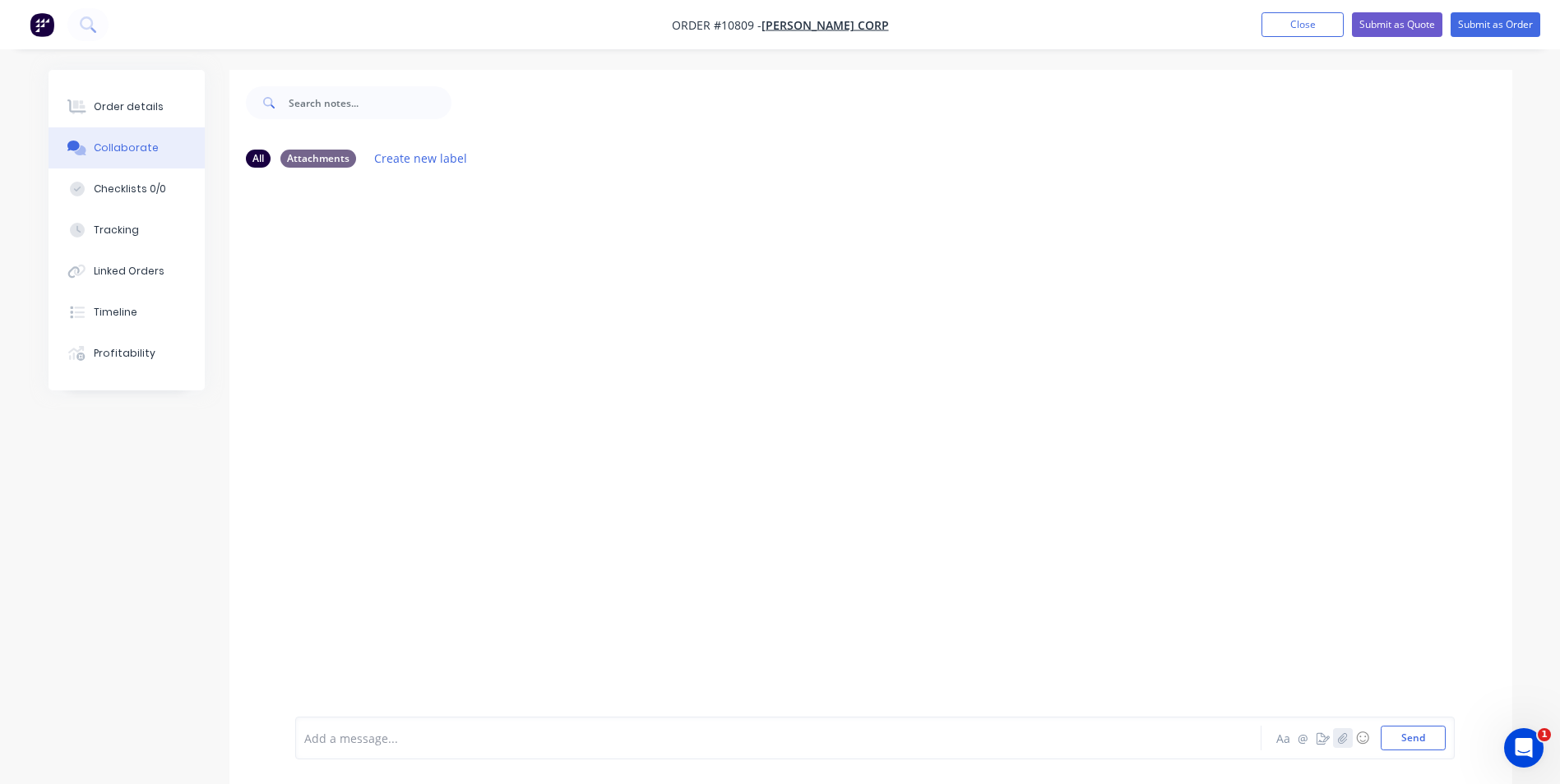
click at [1344, 744] on button "button" at bounding box center [1343, 738] width 19 height 19
click at [1423, 740] on button "Send" at bounding box center [1413, 737] width 65 height 24
drag, startPoint x: 767, startPoint y: 447, endPoint x: 786, endPoint y: 441, distance: 19.9
click at [767, 447] on div "RC You 07:29am [DATE] 10809.png Labels Download Delete" at bounding box center [871, 449] width 1283 height 536
click at [123, 103] on div "Order details" at bounding box center [128, 106] width 70 height 15
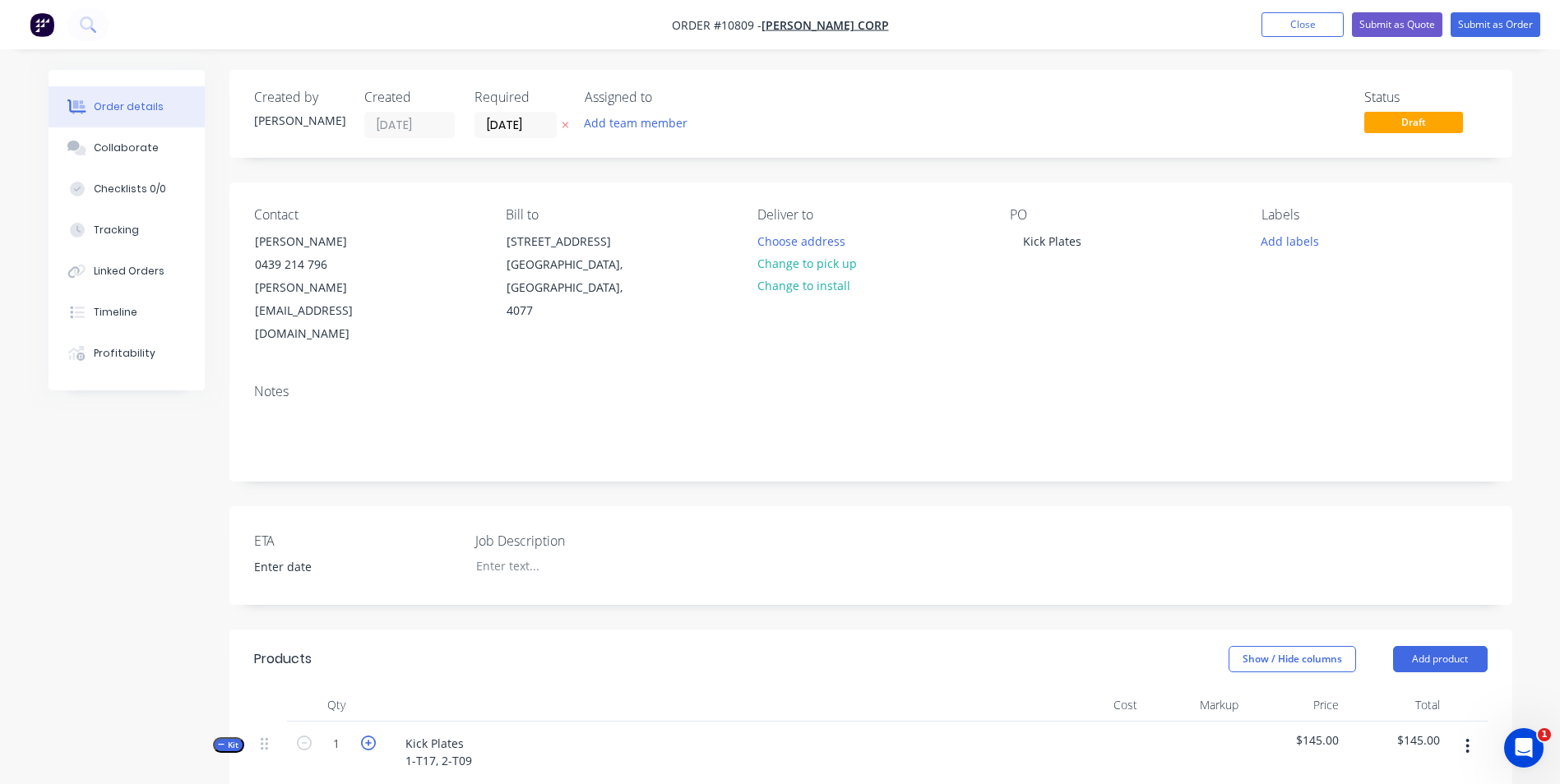
click at [367, 735] on icon "button" at bounding box center [367, 742] width 15 height 15
type input "2"
type input "$290.00"
click at [370, 735] on icon "button" at bounding box center [367, 742] width 15 height 15
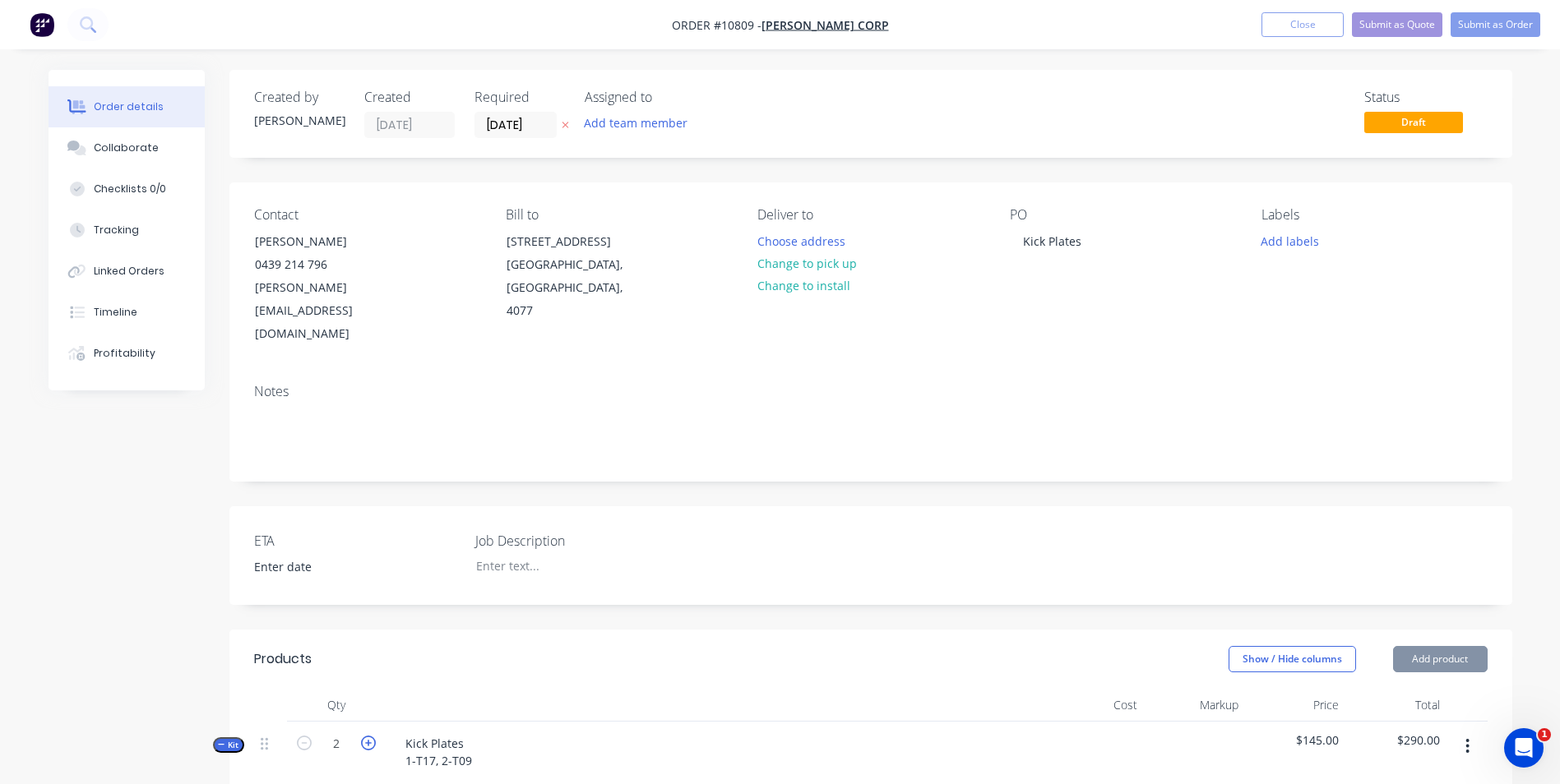
type input "3"
type input "$435.00"
click at [1492, 22] on button "Submit as Order" at bounding box center [1496, 24] width 89 height 24
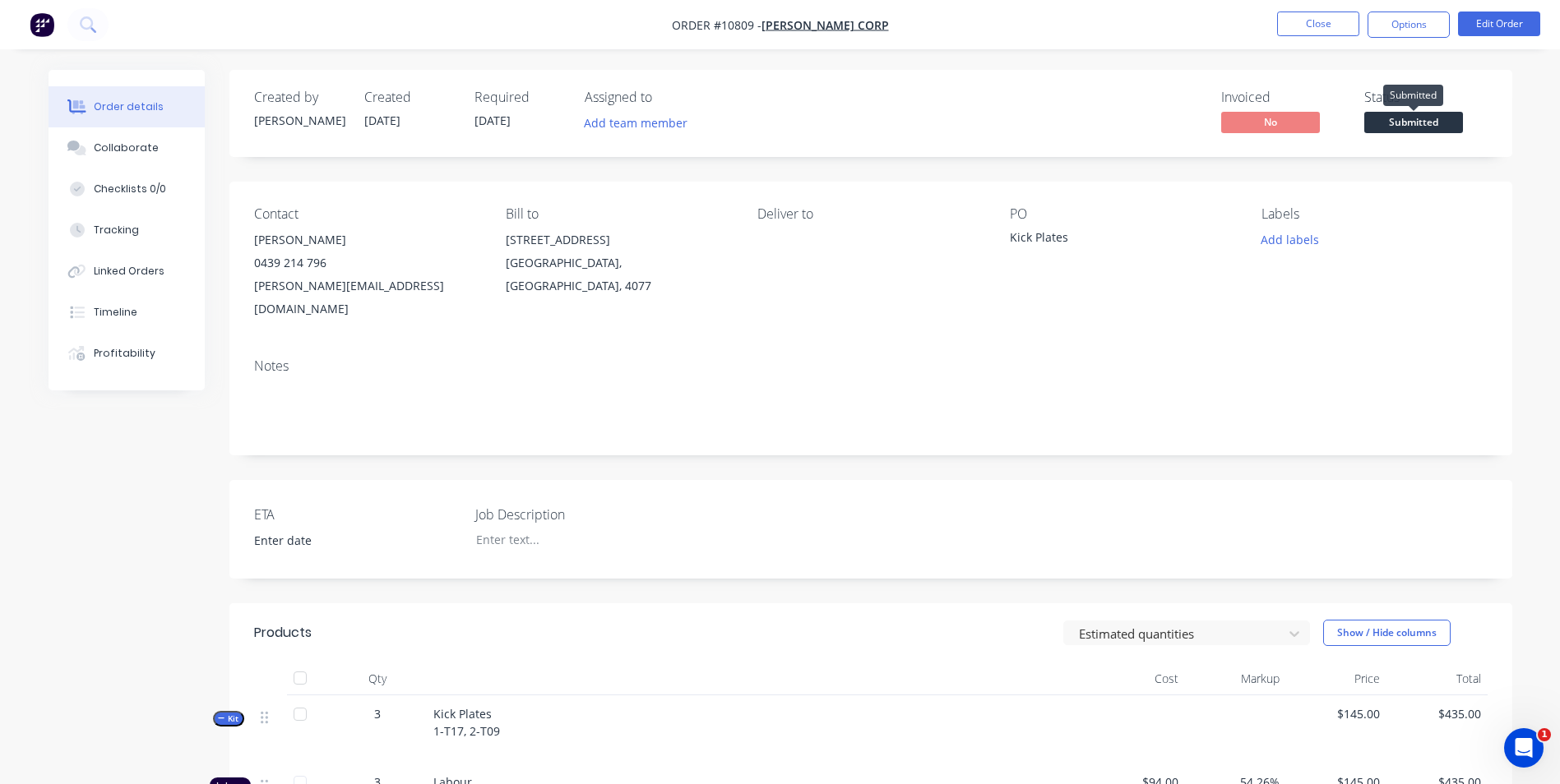
click at [1407, 129] on span "Submitted" at bounding box center [1414, 121] width 99 height 20
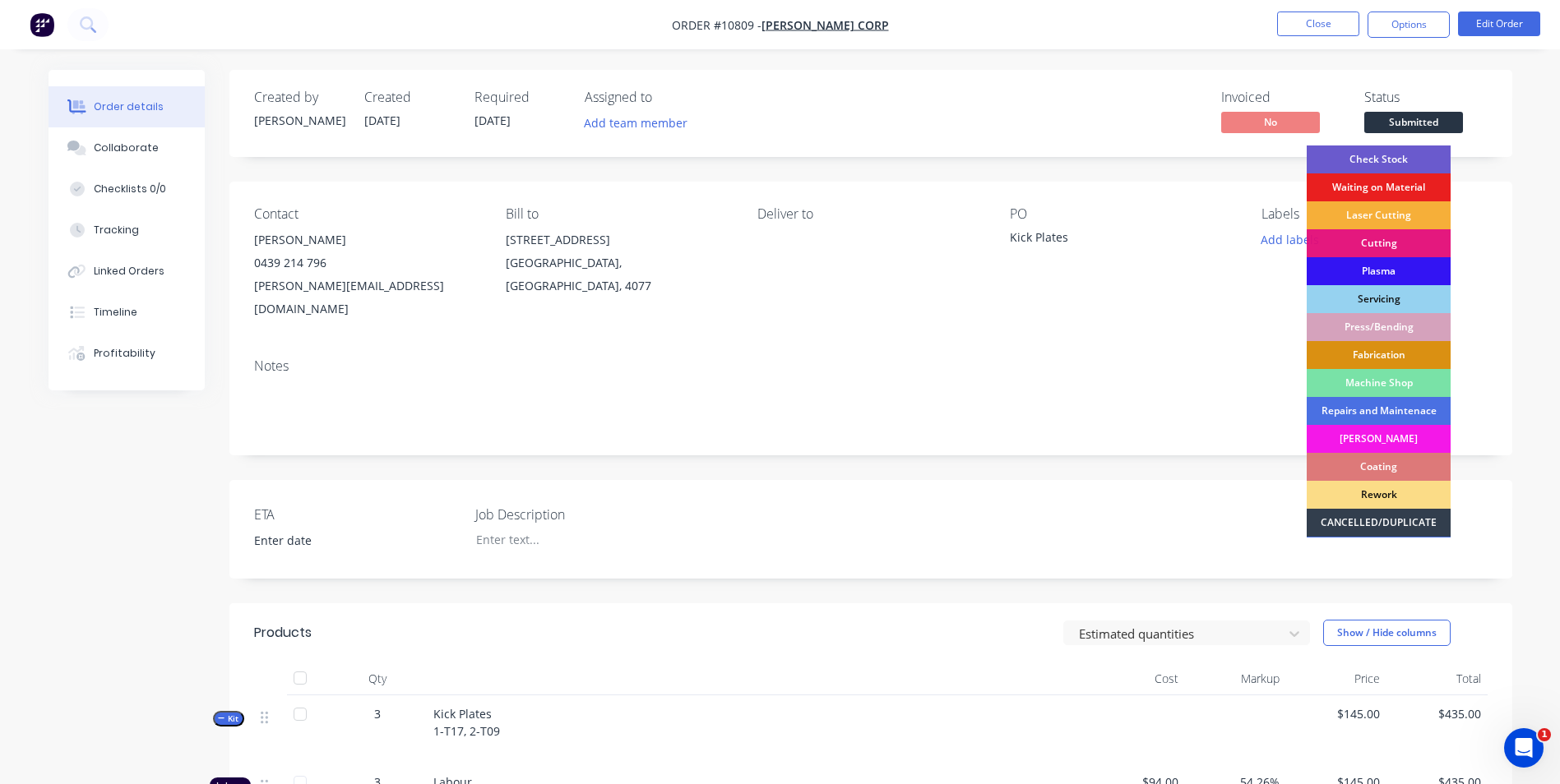
click at [1404, 165] on div "Check Stock" at bounding box center [1379, 159] width 144 height 28
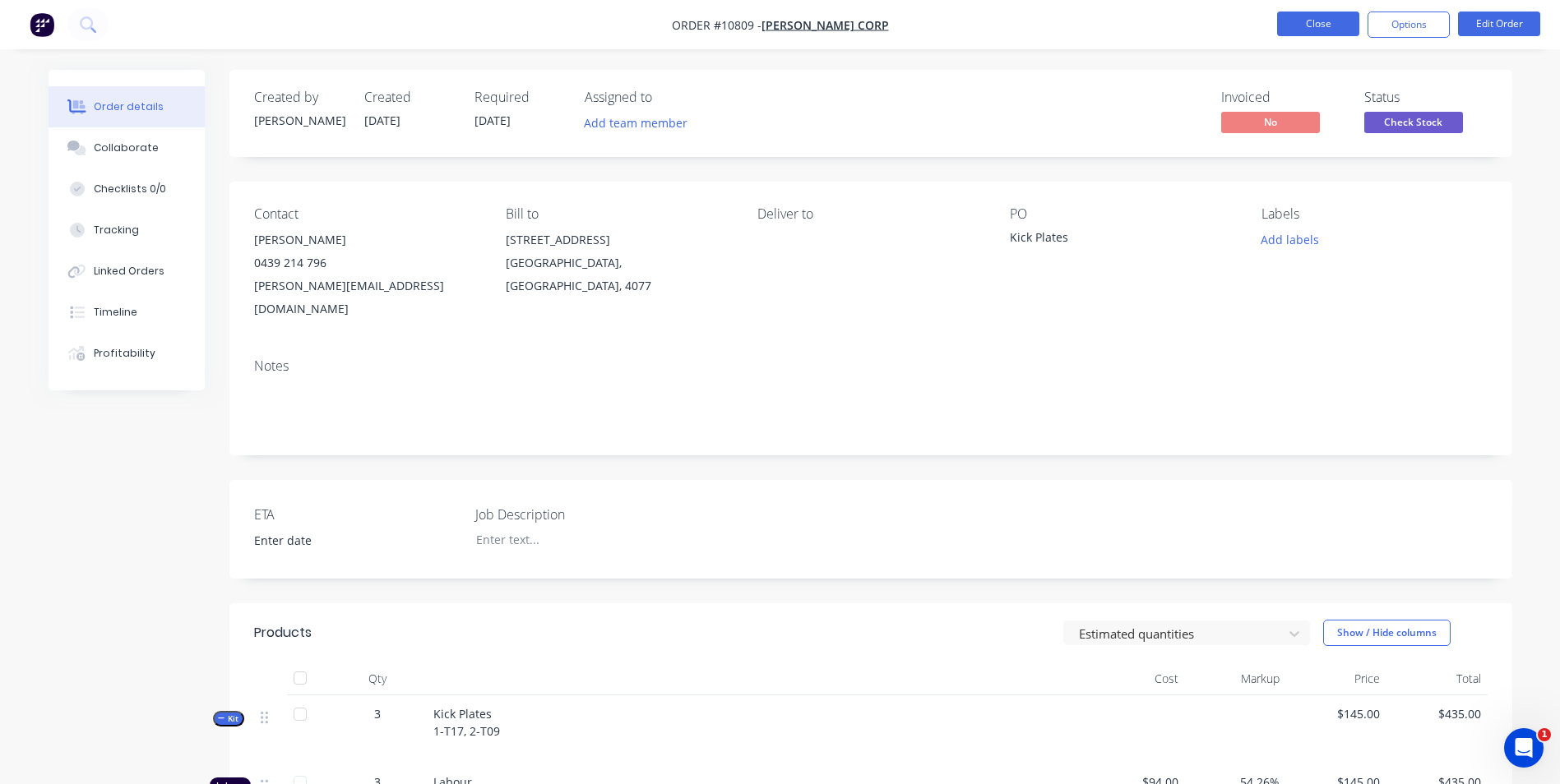
click at [1326, 14] on button "Close" at bounding box center [1318, 23] width 83 height 24
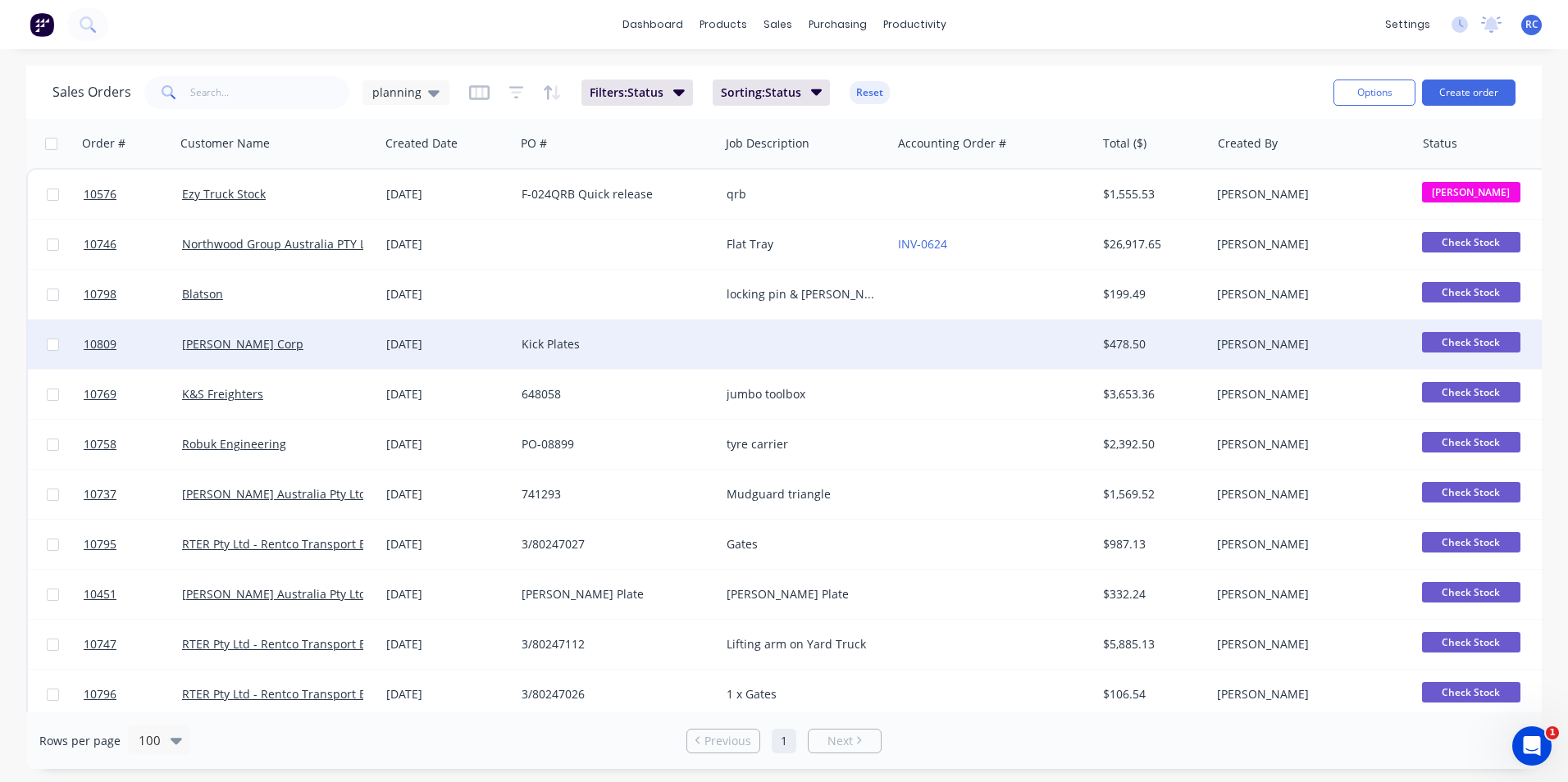
click at [237, 338] on div "[PERSON_NAME] Corp" at bounding box center [273, 344] width 182 height 16
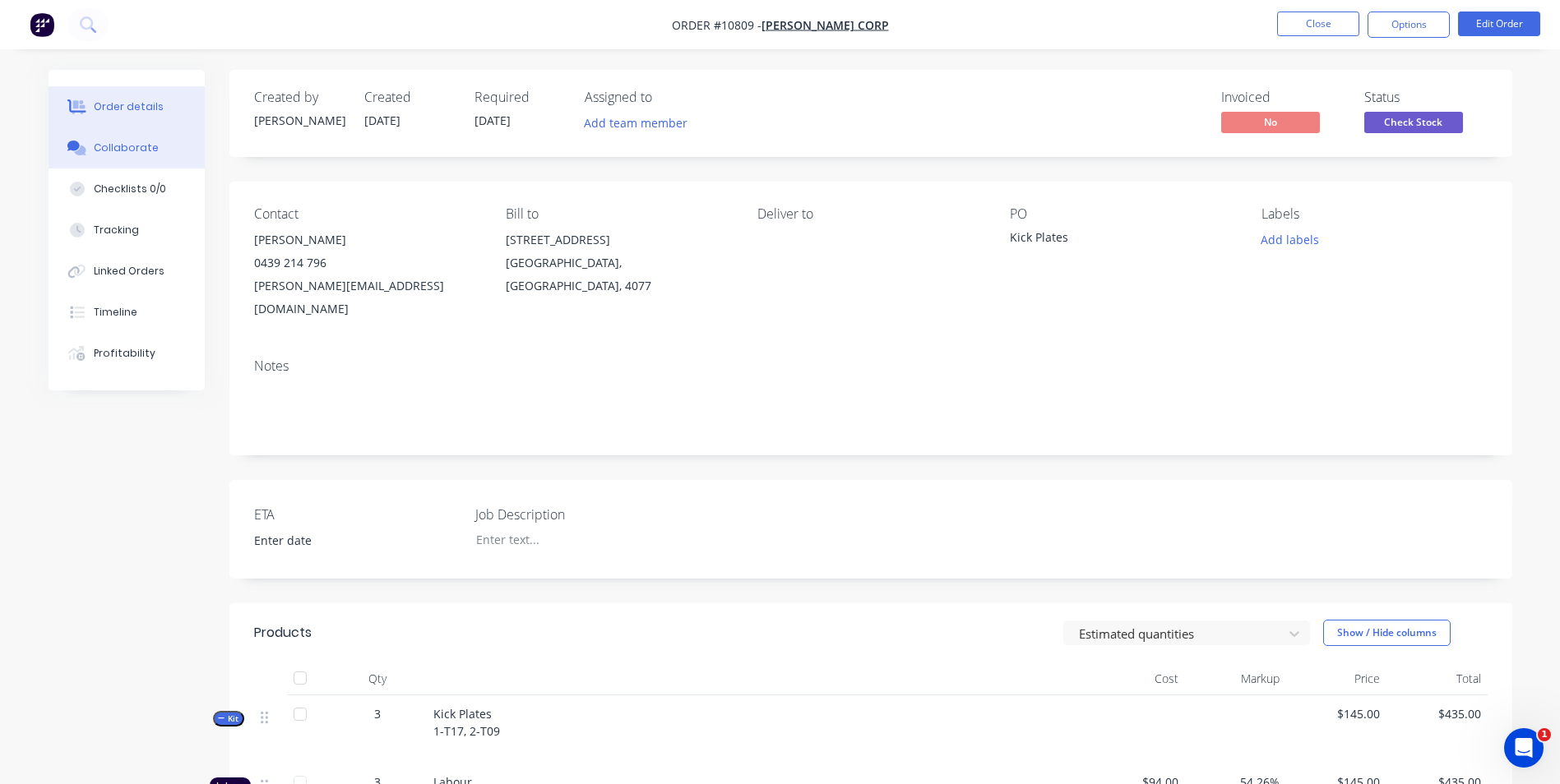
drag, startPoint x: 110, startPoint y: 152, endPoint x: 121, endPoint y: 153, distance: 11.0
click at [110, 152] on div "Collaborate" at bounding box center [125, 148] width 65 height 15
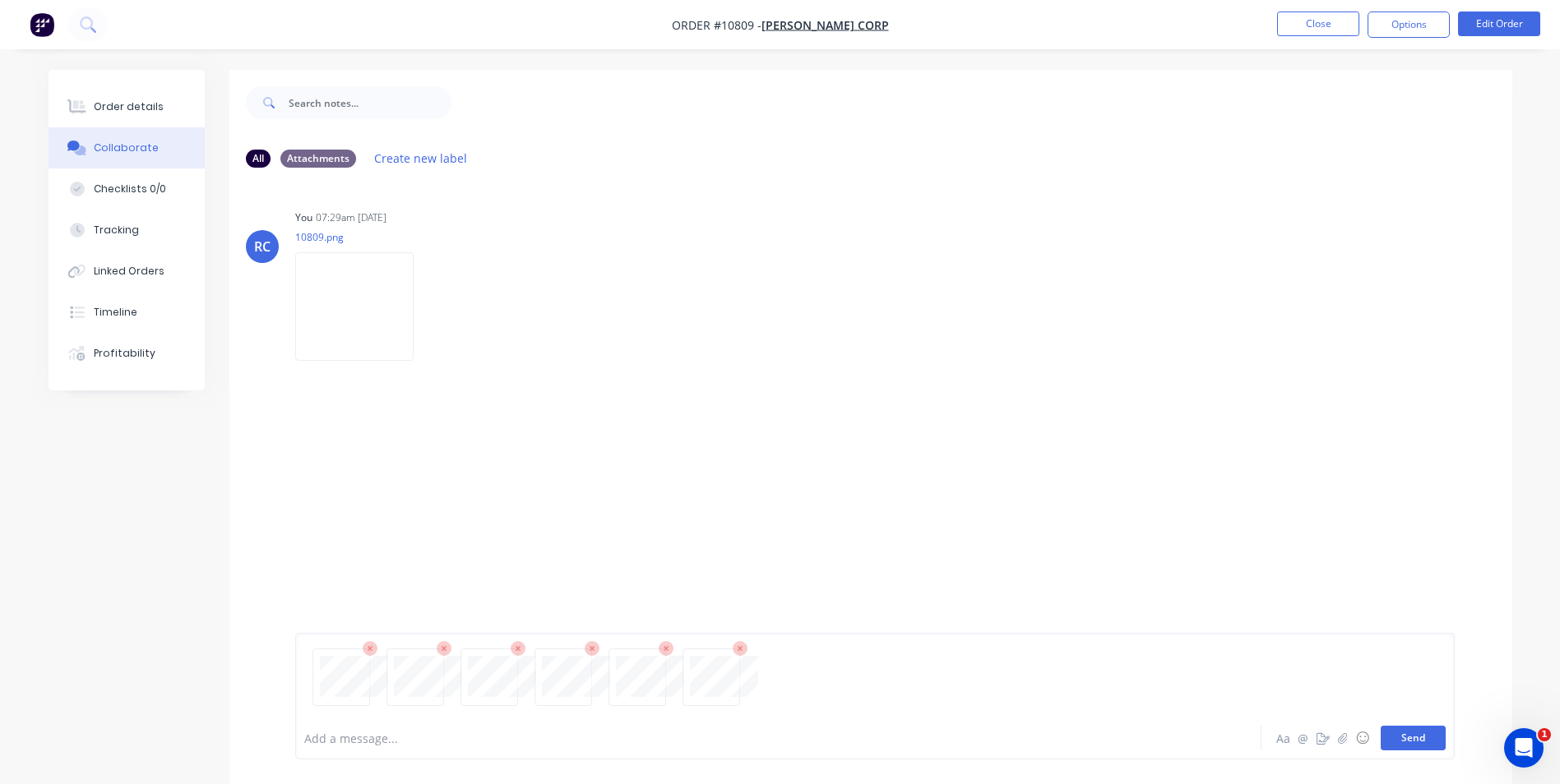
click at [1420, 743] on button "Send" at bounding box center [1413, 737] width 65 height 24
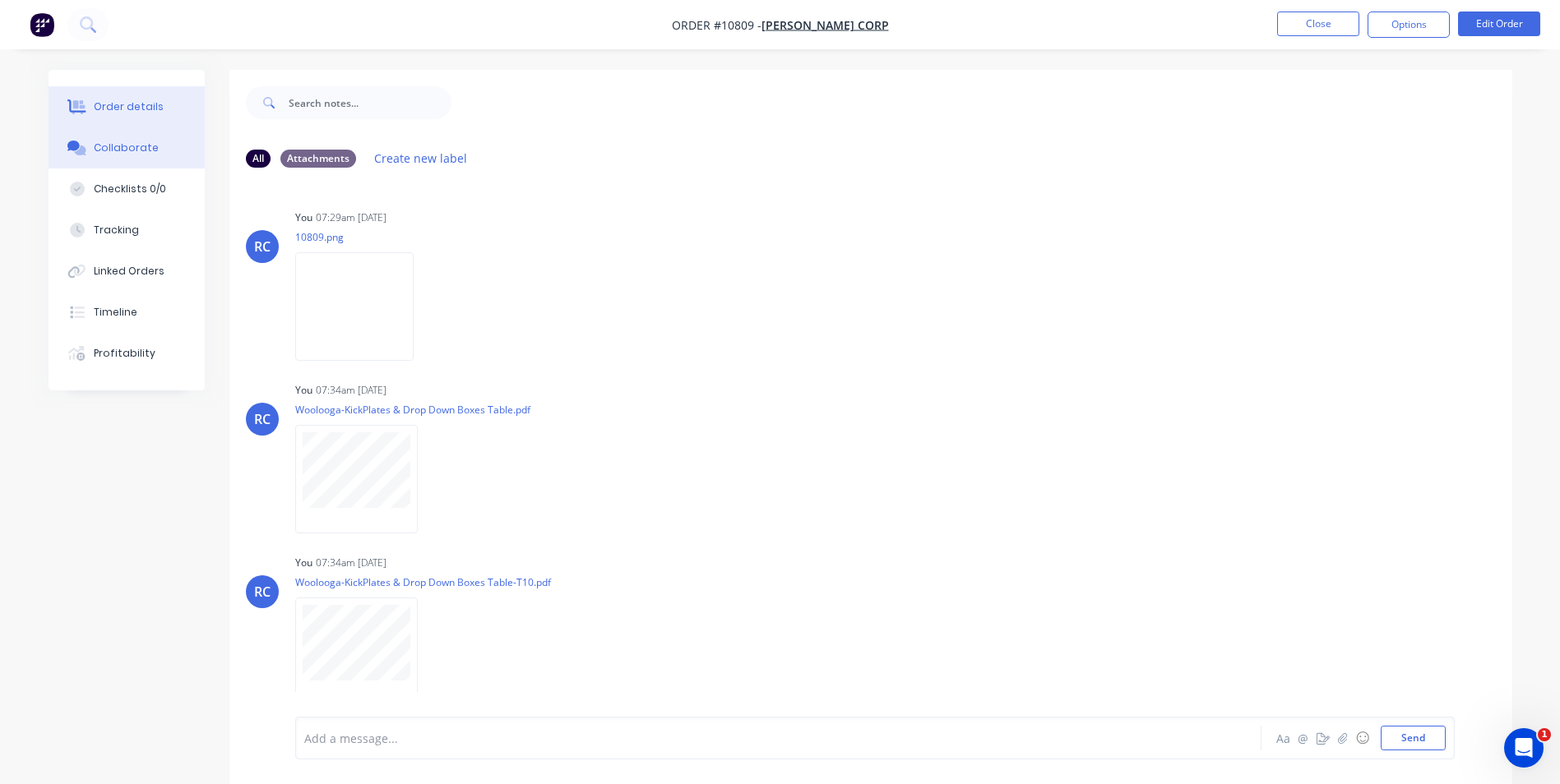
click at [125, 97] on button "Order details" at bounding box center [126, 107] width 156 height 41
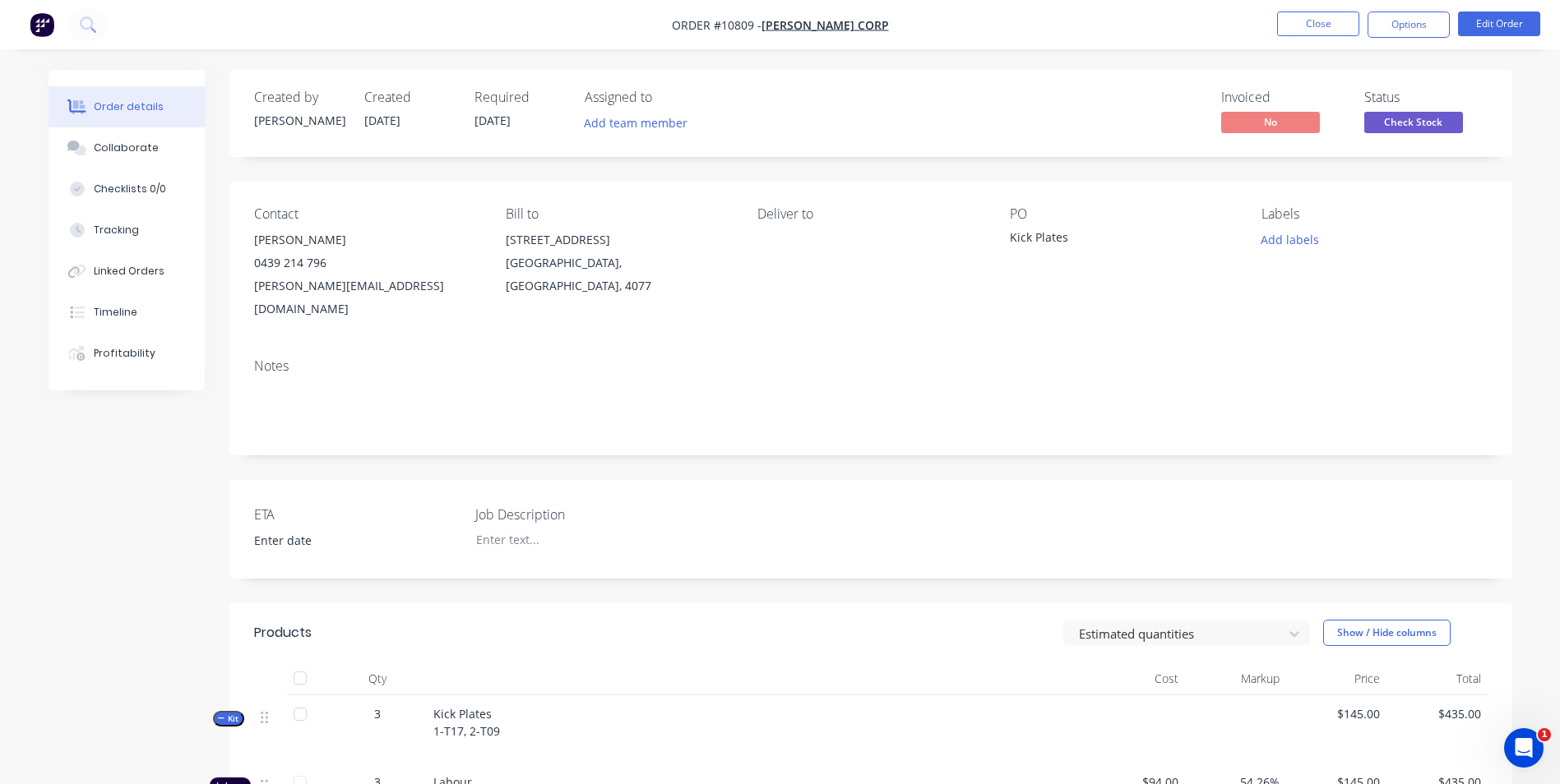
click at [1020, 740] on div at bounding box center [755, 747] width 644 height 14
click at [1321, 26] on button "Close" at bounding box center [1318, 23] width 83 height 24
